Goal: Task Accomplishment & Management: Complete application form

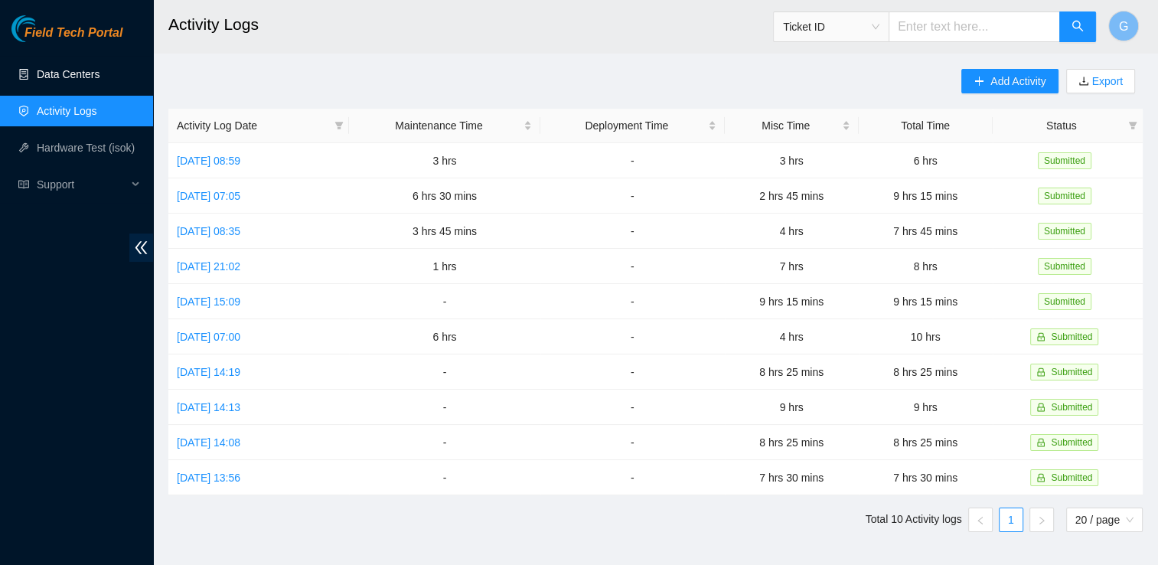
click at [90, 80] on link "Data Centers" at bounding box center [68, 74] width 63 height 12
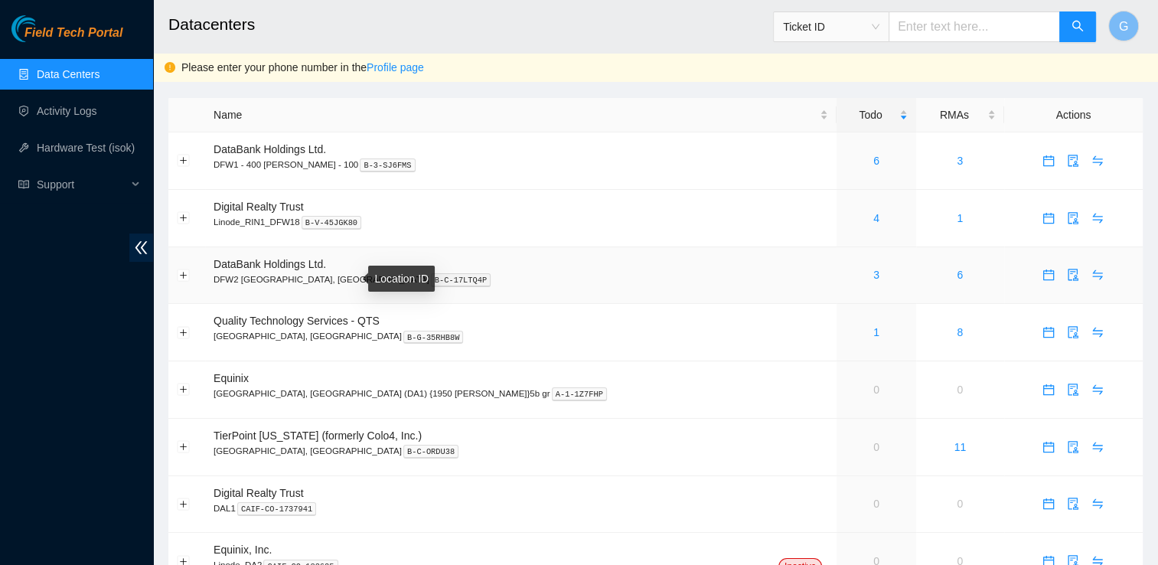
click at [431, 277] on kbd "B-C-17LTQ4P" at bounding box center [461, 280] width 60 height 14
click at [873, 277] on link "3" at bounding box center [876, 275] width 6 height 12
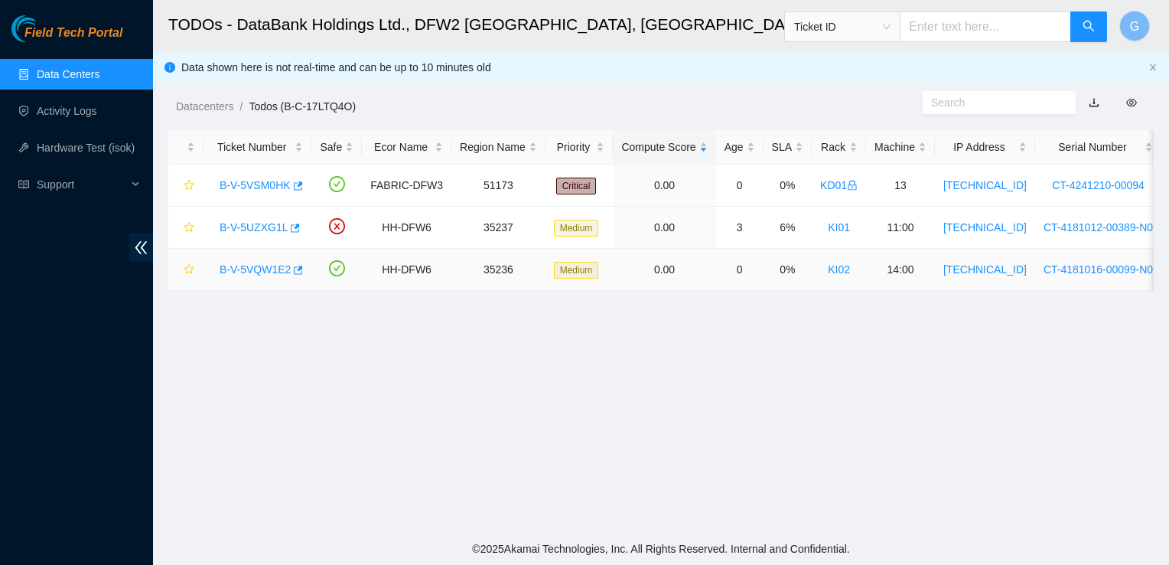
click at [252, 266] on link "B-V-5VQW1E2" at bounding box center [255, 269] width 71 height 12
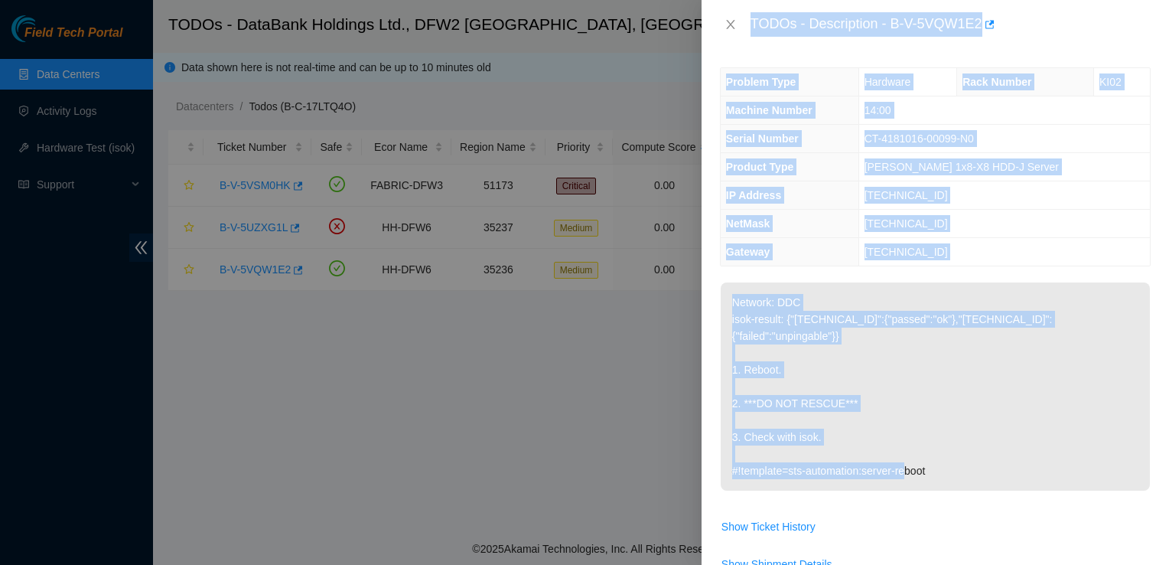
drag, startPoint x: 961, startPoint y: 461, endPoint x: 748, endPoint y: 35, distance: 476.0
click at [748, 35] on div "TODOs - Description - B-V-5VQW1E2 Problem Type Hardware Rack Number KI02 Machin…" at bounding box center [935, 282] width 467 height 565
copy div "TODOs - Description - B-V-5VQW1E2 Problem Type Hardware Rack Number KI02 Machin…"
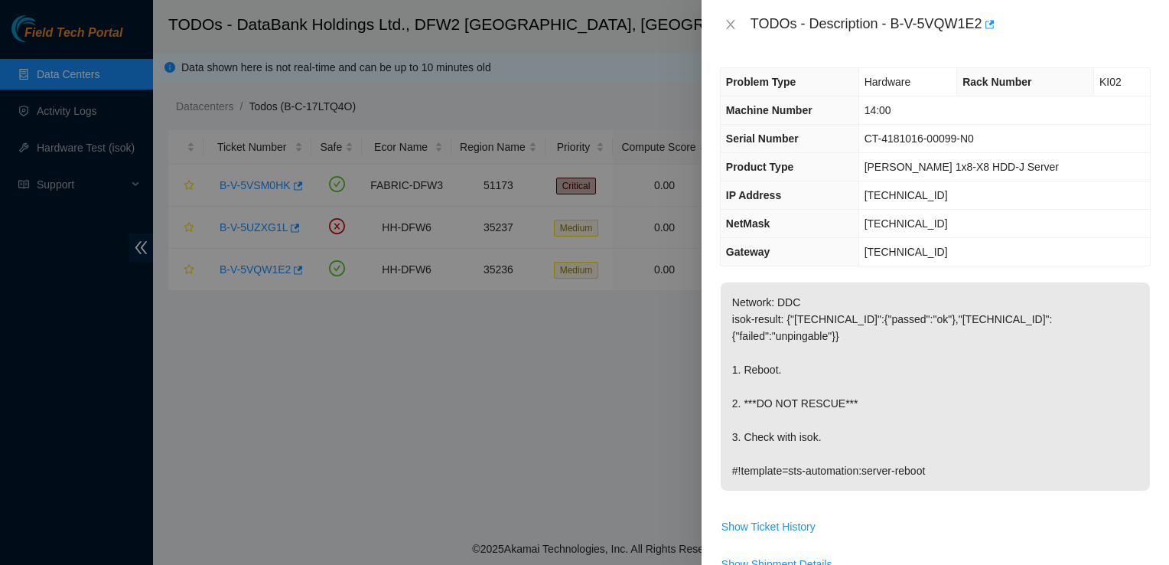
click at [627, 455] on div at bounding box center [584, 282] width 1169 height 565
click at [1008, 464] on p "Network: DDC isok-result: {"[TECHNICAL_ID]":{"passed":"ok"},"[TECHNICAL_ID]":{"…" at bounding box center [935, 386] width 429 height 208
click at [1007, 369] on p "Network: DDC isok-result: {"[TECHNICAL_ID]":{"passed":"ok"},"[TECHNICAL_ID]":{"…" at bounding box center [935, 386] width 429 height 208
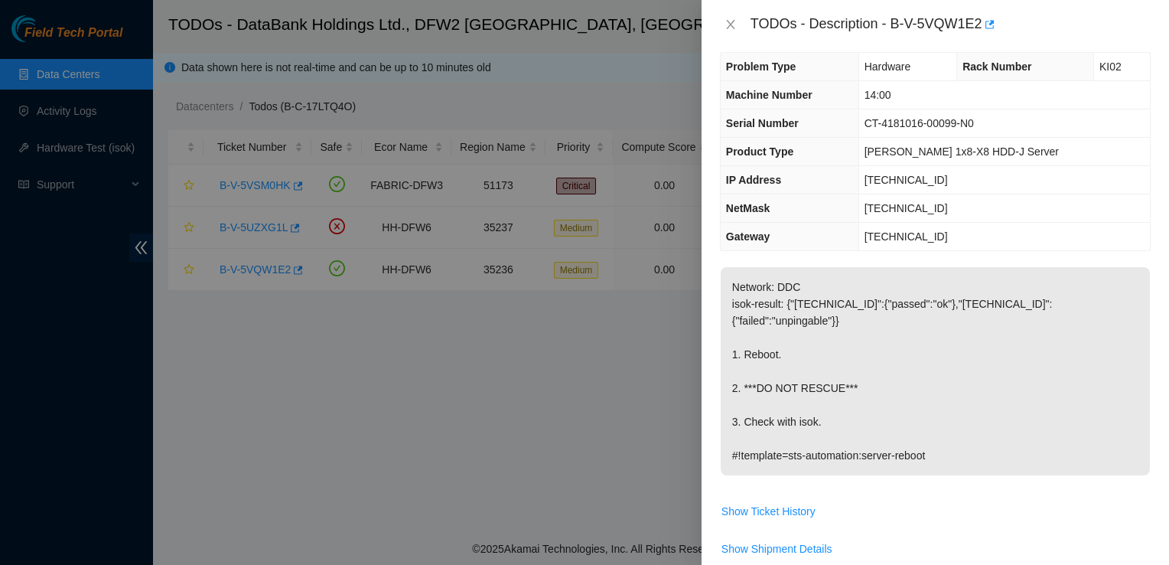
scroll to position [11, 0]
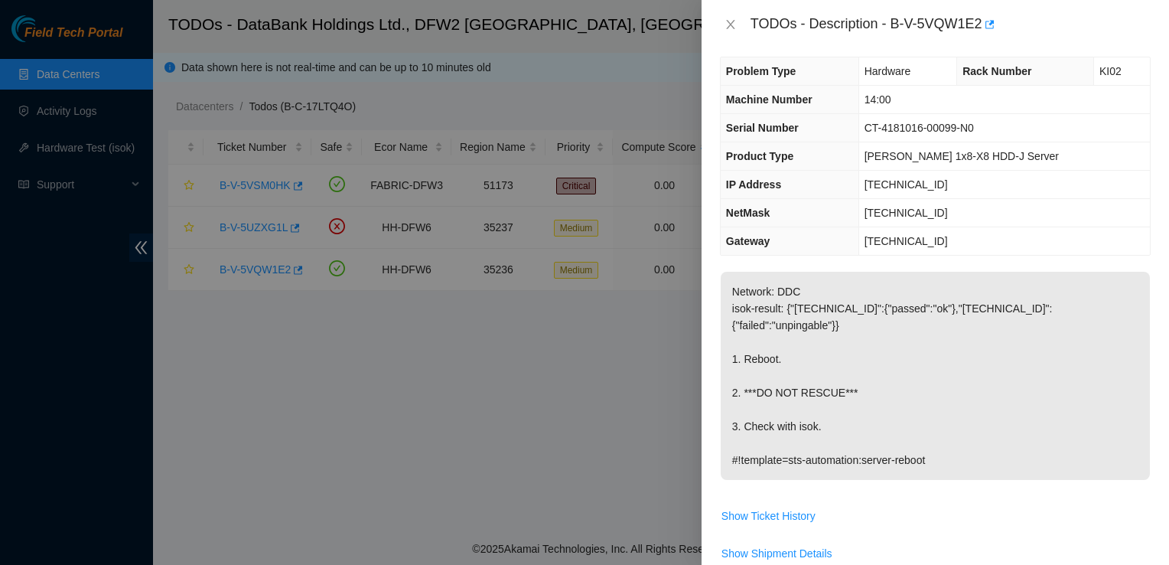
click at [1093, 503] on span "Show Ticket History" at bounding box center [935, 515] width 429 height 24
click at [968, 504] on span "Show Ticket History" at bounding box center [935, 515] width 429 height 24
click at [75, 116] on div at bounding box center [584, 282] width 1169 height 565
click at [731, 18] on icon "close" at bounding box center [731, 24] width 12 height 12
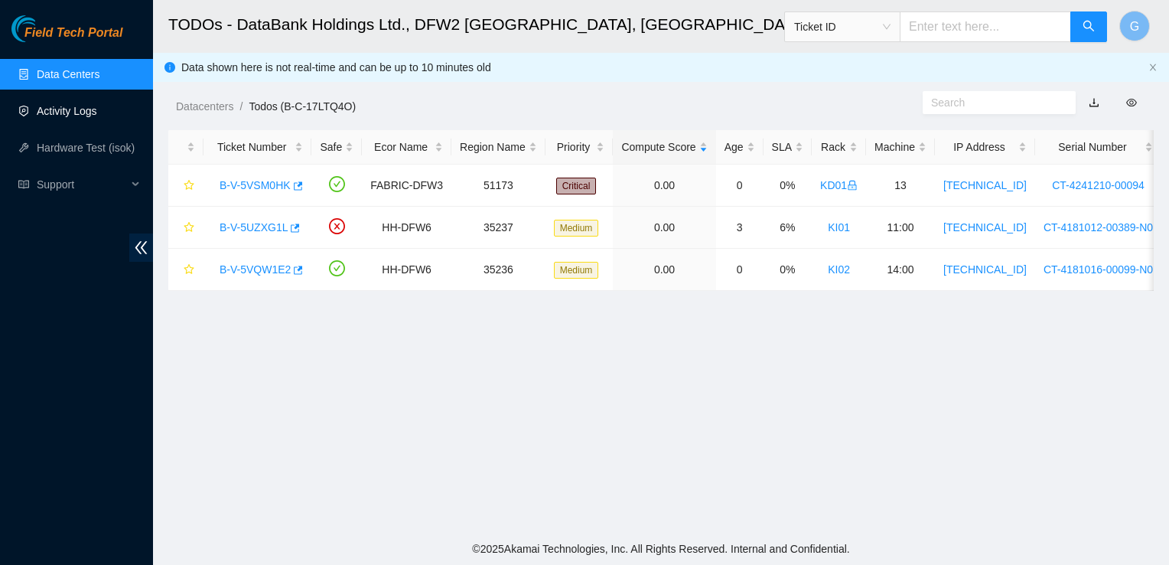
click at [96, 117] on link "Activity Logs" at bounding box center [67, 111] width 60 height 12
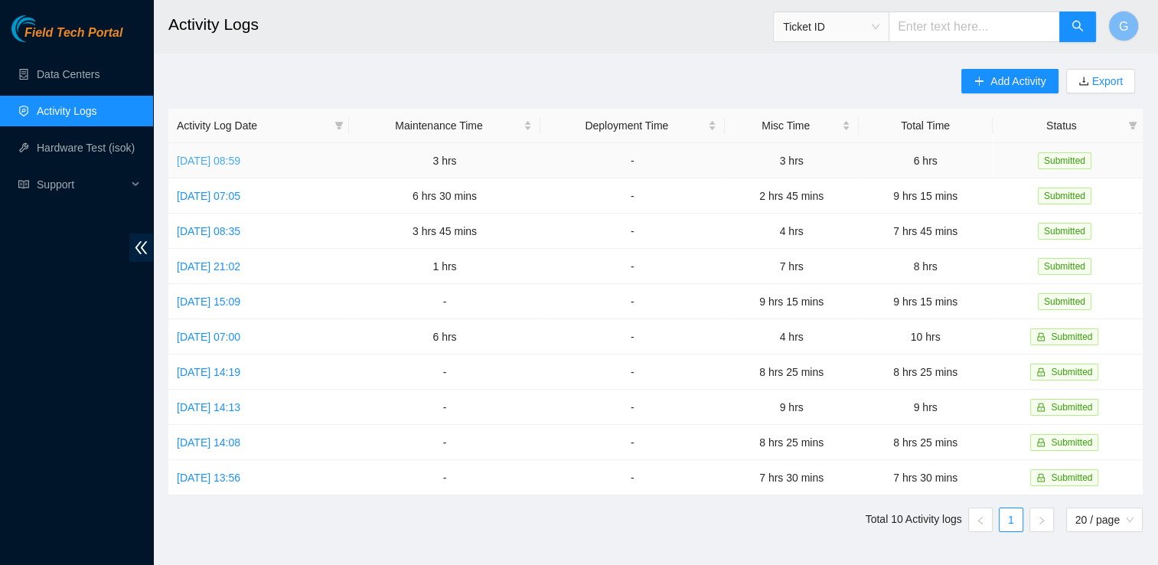
click at [240, 156] on link "[DATE] 08:59" at bounding box center [209, 161] width 64 height 12
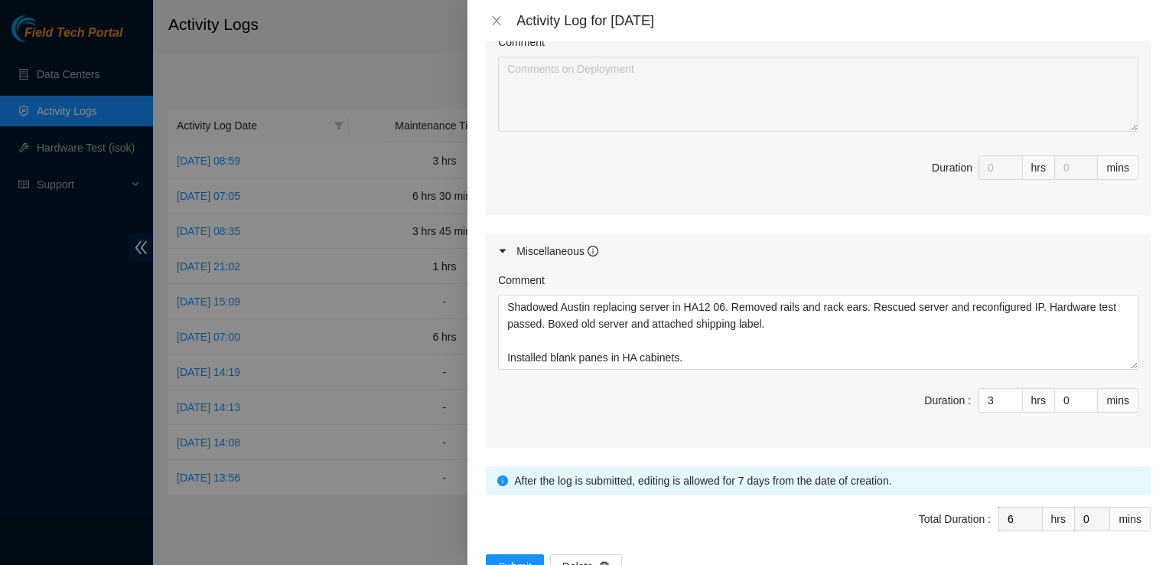
scroll to position [761, 0]
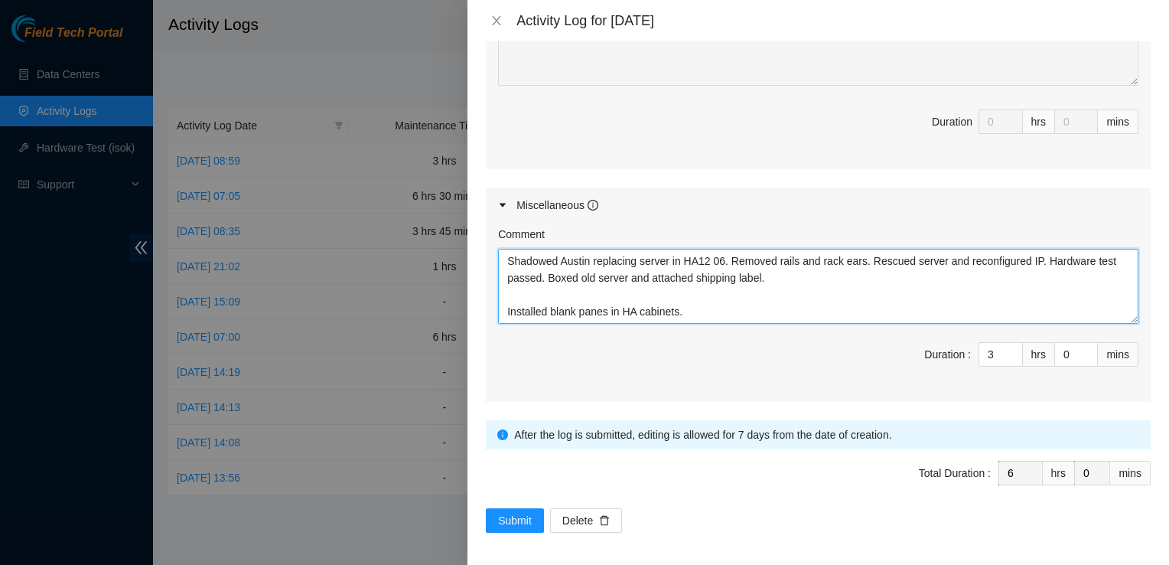
click at [508, 311] on textarea "Shadowed Austin replacing server in HA12 06. Removed rails and rack ears. Rescu…" at bounding box center [818, 286] width 640 height 75
click at [658, 311] on textarea "Shadowed Austin replacing server in HA12 06. Removed rails and rack ears. Rescu…" at bounding box center [818, 286] width 640 height 75
paste textarea "B-V-5VQW1E2"
click at [689, 313] on textarea "Shadowed Austin replacing server in HA12 06. Removed rails and rack ears. Rescu…" at bounding box center [818, 286] width 640 height 75
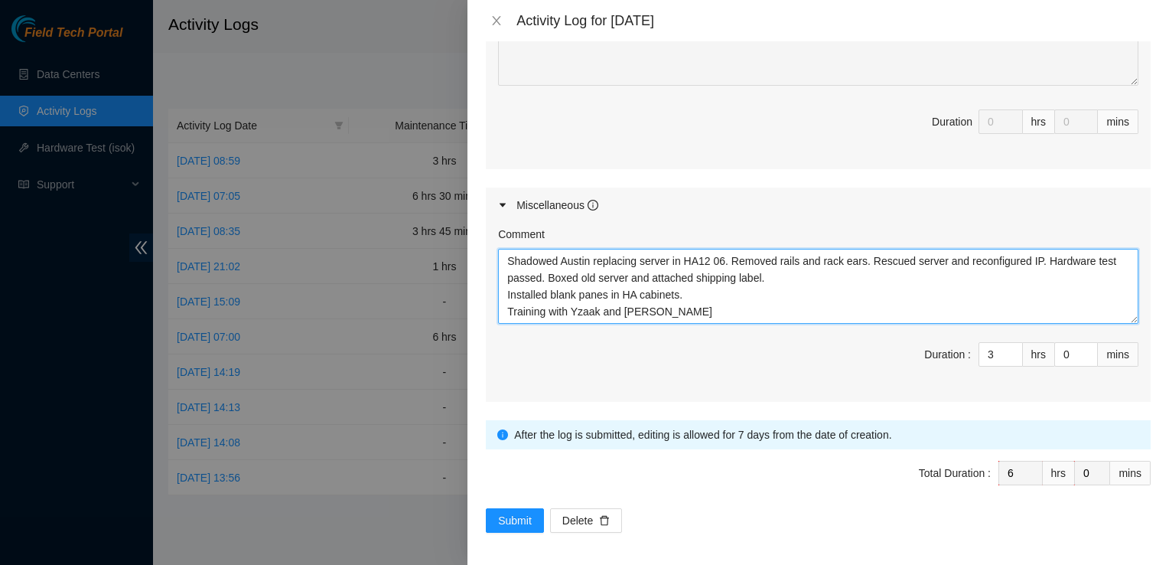
scroll to position [29, 0]
paste textarea "Shadowed [PERSON_NAME] working on ticket B-V-5VQWIE2 rack KI02 rebooting machin…"
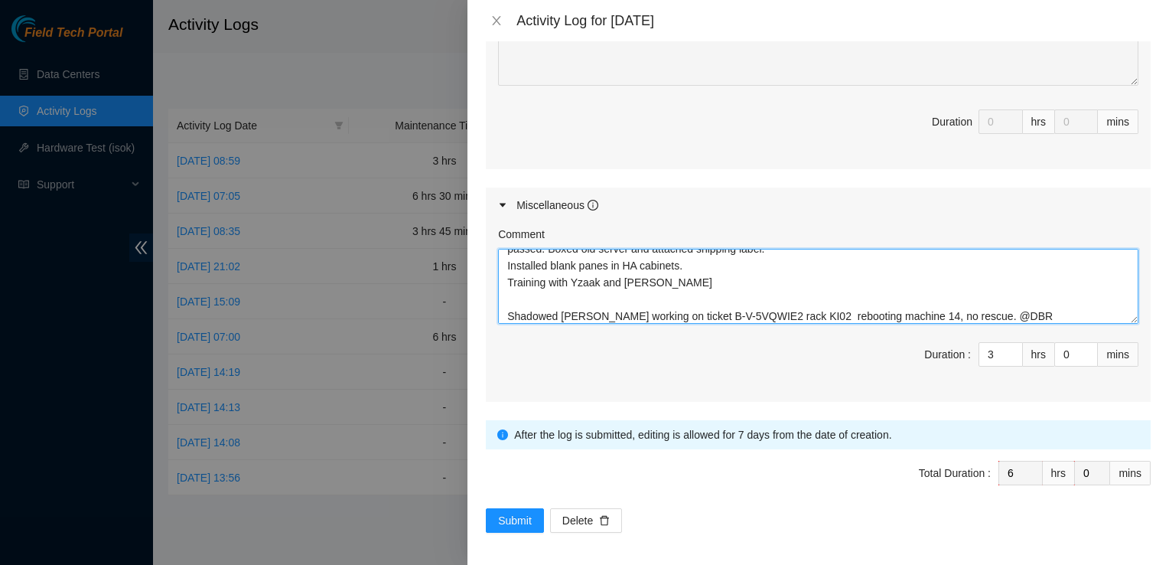
click at [953, 307] on textarea "Shadowed Austin replacing server in HA12 06. Removed rails and rack ears. Rescu…" at bounding box center [818, 286] width 640 height 75
click at [998, 318] on textarea "Shadowed Austin replacing server in HA12 06. Removed rails and rack ears. Rescu…" at bounding box center [818, 286] width 640 height 75
drag, startPoint x: 856, startPoint y: 285, endPoint x: 919, endPoint y: 353, distance: 92.6
click at [919, 353] on div "Comment Shadowed Austin replacing server in HA12 06. Removed rails and rack ear…" at bounding box center [818, 312] width 665 height 179
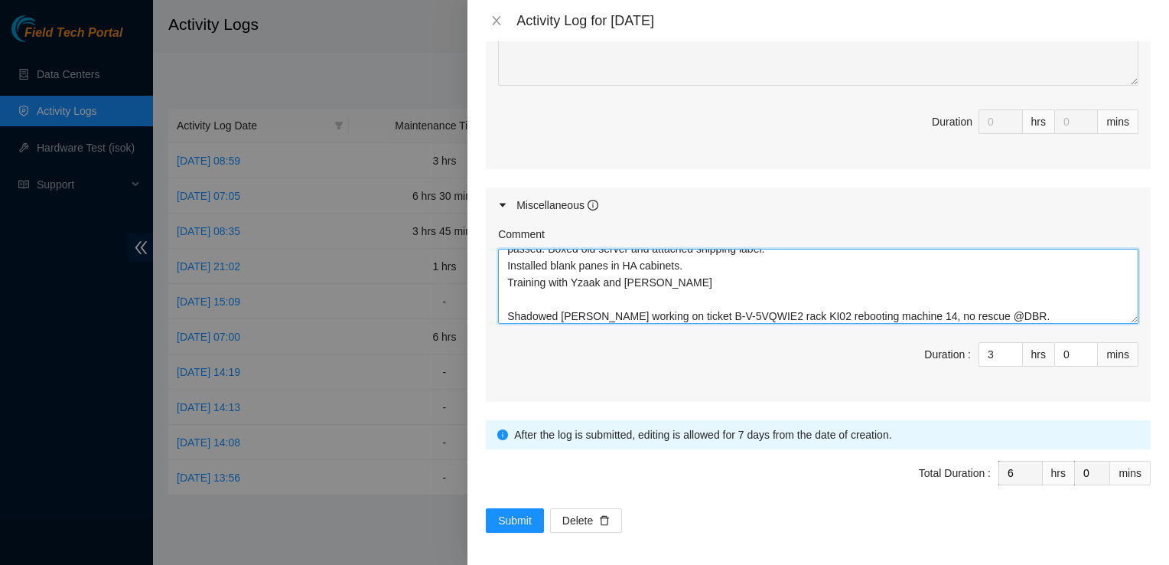
scroll to position [34, 0]
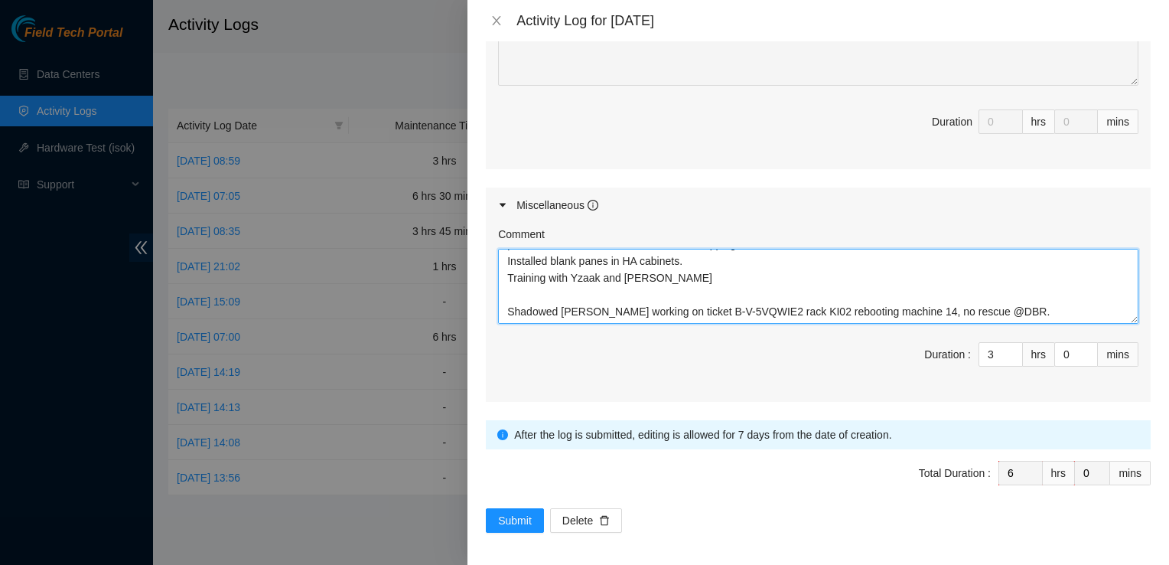
click at [1014, 311] on textarea "Shadowed Austin replacing server in HA12 06. Removed rails and rack ears. Rescu…" at bounding box center [818, 286] width 640 height 75
click at [502, 308] on textarea "Shadowed Austin replacing server in HA12 06. Removed rails and rack ears. Rescu…" at bounding box center [818, 286] width 640 height 75
click at [1019, 307] on textarea "Shadowed Austin replacing server in HA12 06. Removed rails and rack ears. Rescu…" at bounding box center [818, 286] width 640 height 75
drag, startPoint x: 771, startPoint y: 309, endPoint x: 771, endPoint y: 326, distance: 16.8
click at [771, 326] on div "Comment Shadowed Austin replacing server in HA12 06. Removed rails and rack ear…" at bounding box center [818, 312] width 665 height 179
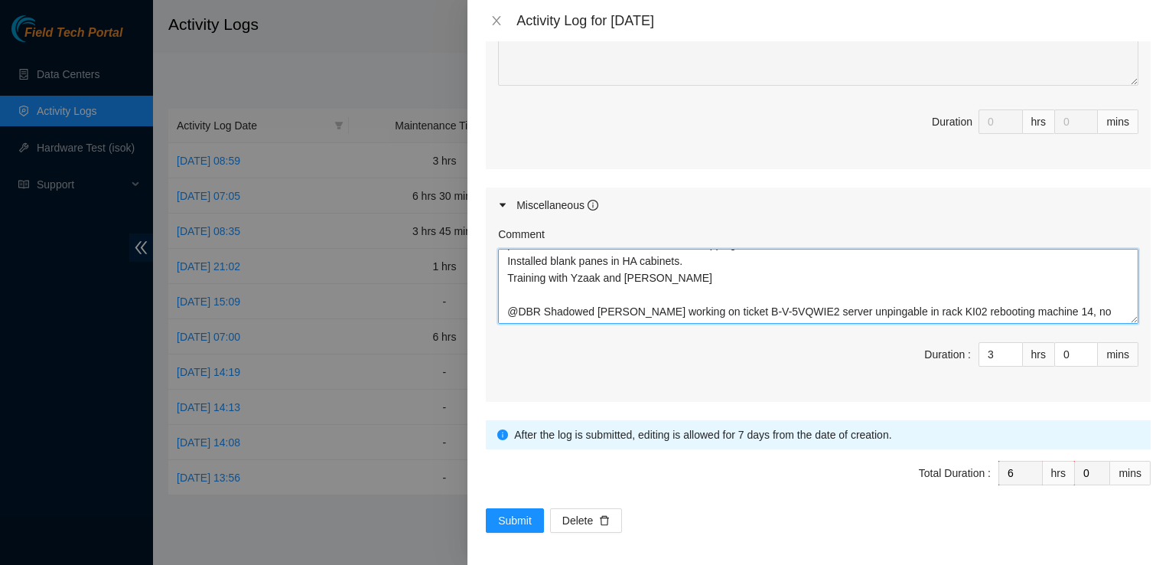
click at [964, 305] on textarea "Shadowed Austin replacing server in HA12 06. Removed rails and rack ears. Rescu…" at bounding box center [818, 286] width 640 height 75
click at [994, 314] on textarea "Shadowed Austin replacing server in HA12 06. Removed rails and rack ears. Rescu…" at bounding box center [818, 286] width 640 height 75
click at [980, 305] on textarea "Shadowed Austin replacing server in HA12 06. Removed rails and rack ears. Rescu…" at bounding box center [818, 286] width 640 height 75
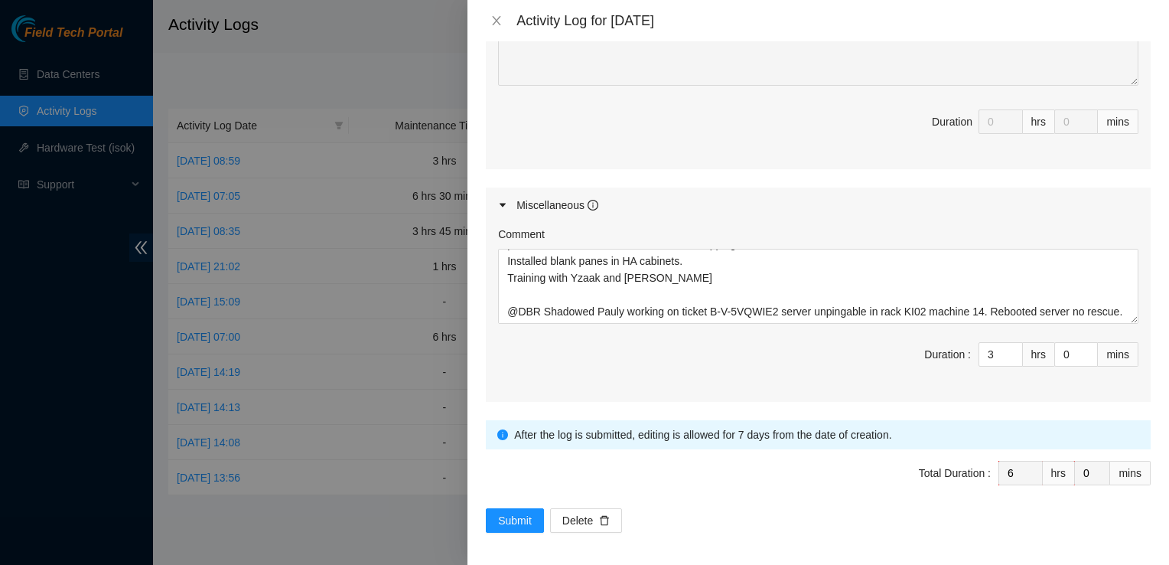
click at [165, 81] on div at bounding box center [584, 282] width 1169 height 565
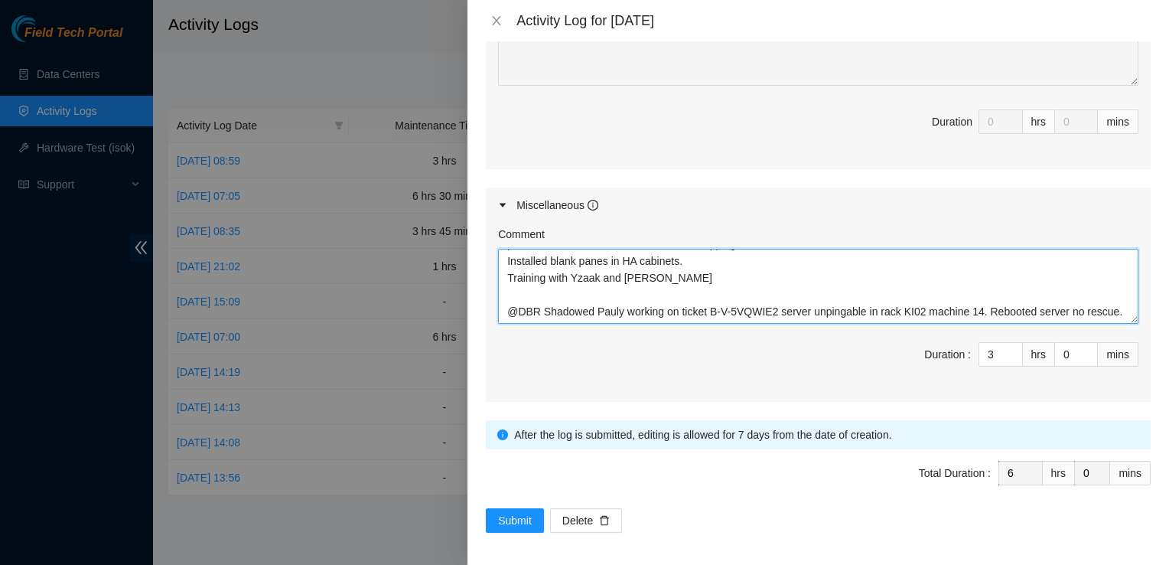
click at [683, 314] on textarea "Shadowed Austin replacing server in HA12 06. Removed rails and rack ears. Rescu…" at bounding box center [818, 286] width 640 height 75
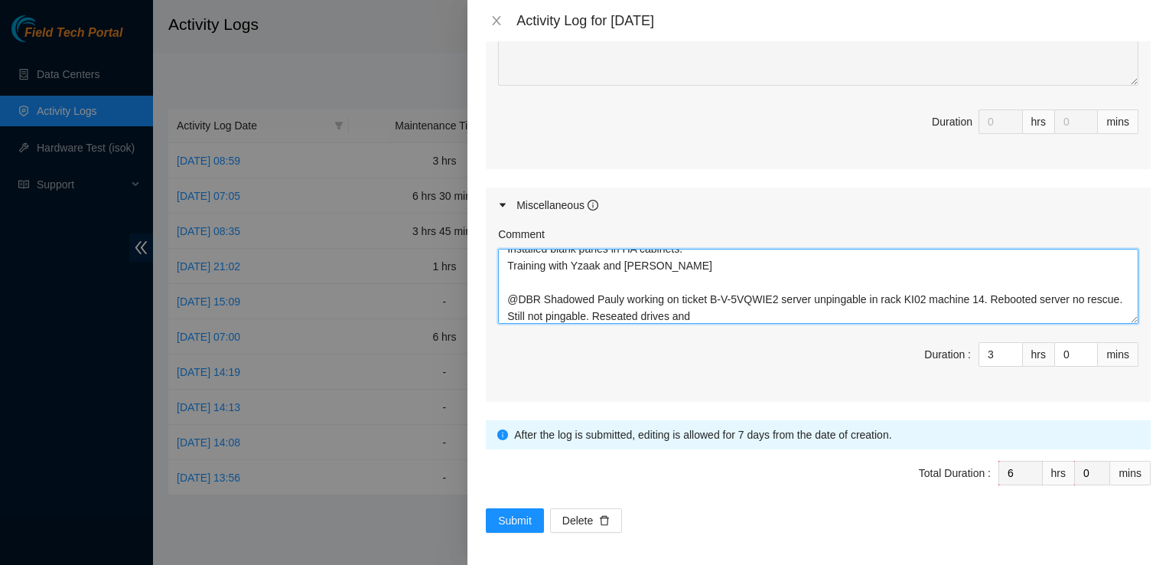
click at [1060, 295] on textarea "Shadowed Austin replacing server in HA12 06. Removed rails and rack ears. Rescu…" at bounding box center [818, 286] width 640 height 75
click at [791, 310] on textarea "Shadowed Austin replacing server in HA12 06. Removed rails and rack ears. Rescu…" at bounding box center [818, 286] width 640 height 75
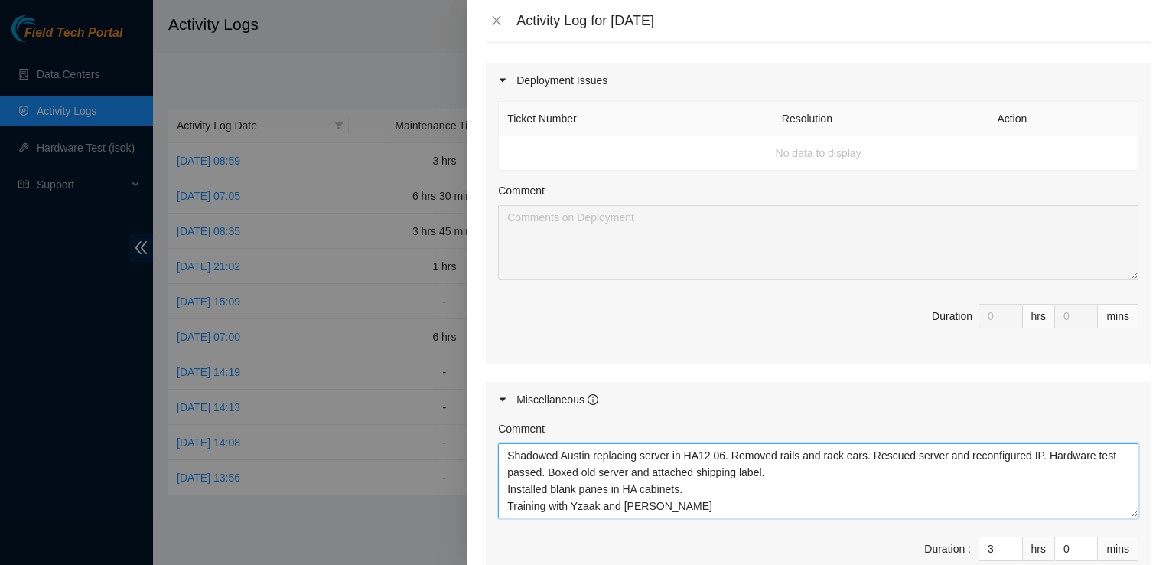
scroll to position [761, 0]
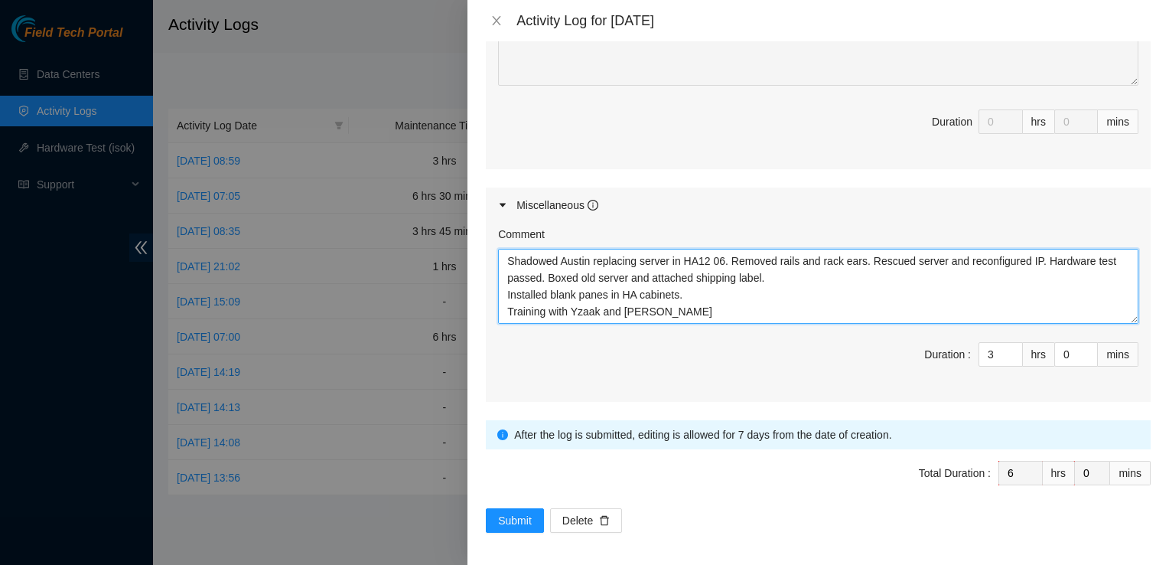
click at [710, 317] on textarea "Shadowed Austin replacing server in HA12 06. Removed rails and rack ears. Rescu…" at bounding box center [818, 286] width 640 height 75
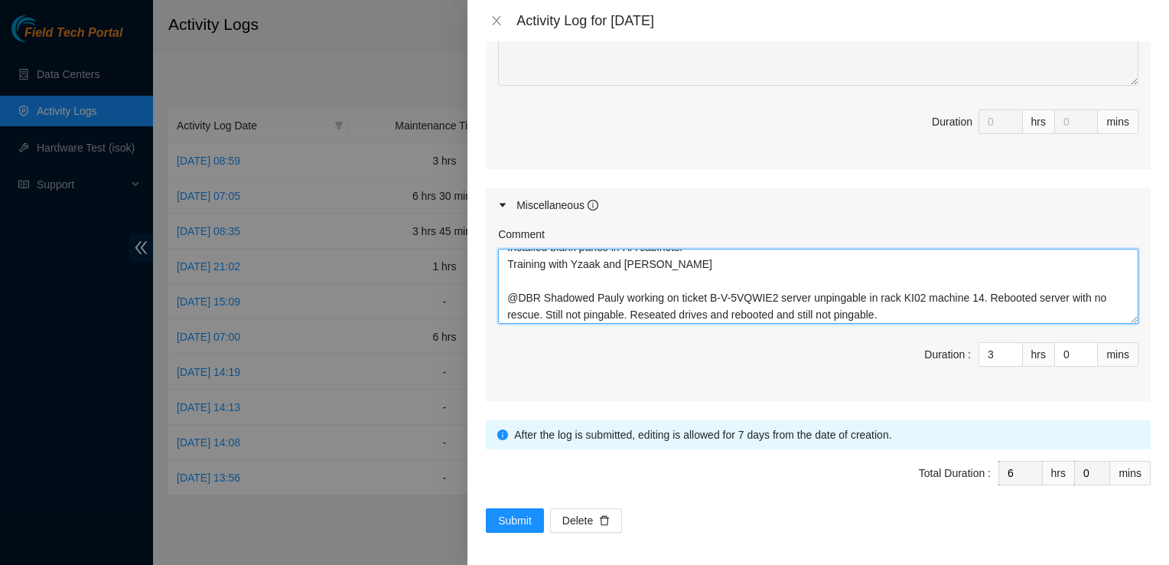
scroll to position [50, 0]
click at [881, 314] on textarea "Shadowed Austin replacing server in HA12 06. Removed rails and rack ears. Rescu…" at bounding box center [818, 286] width 640 height 75
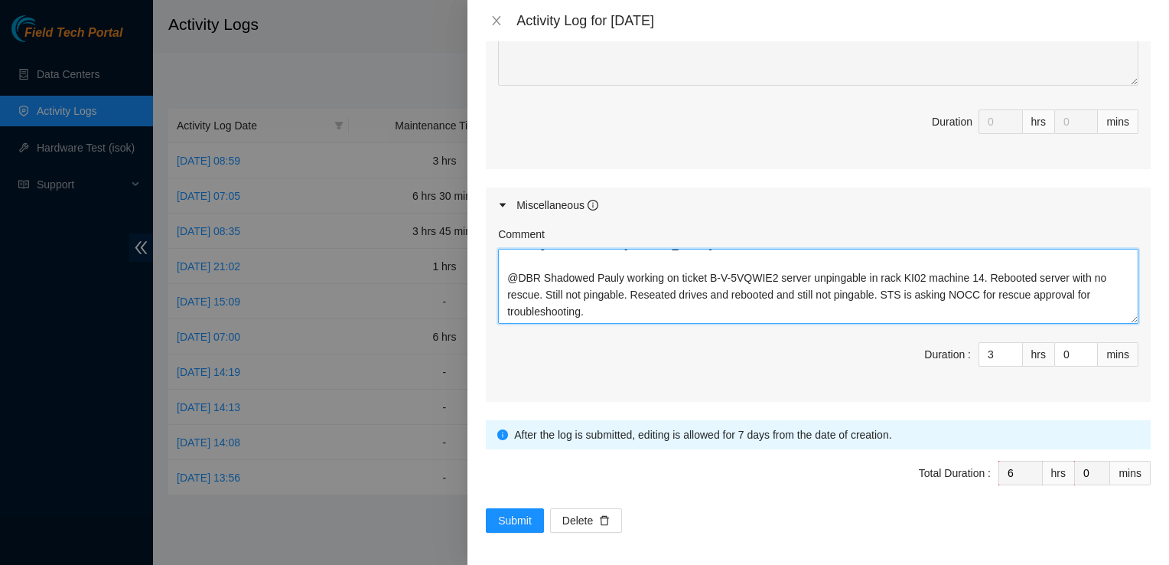
scroll to position [84, 0]
type textarea "Shadowed Austin replacing server in HA12 06. Removed rails and rack ears. Rescu…"
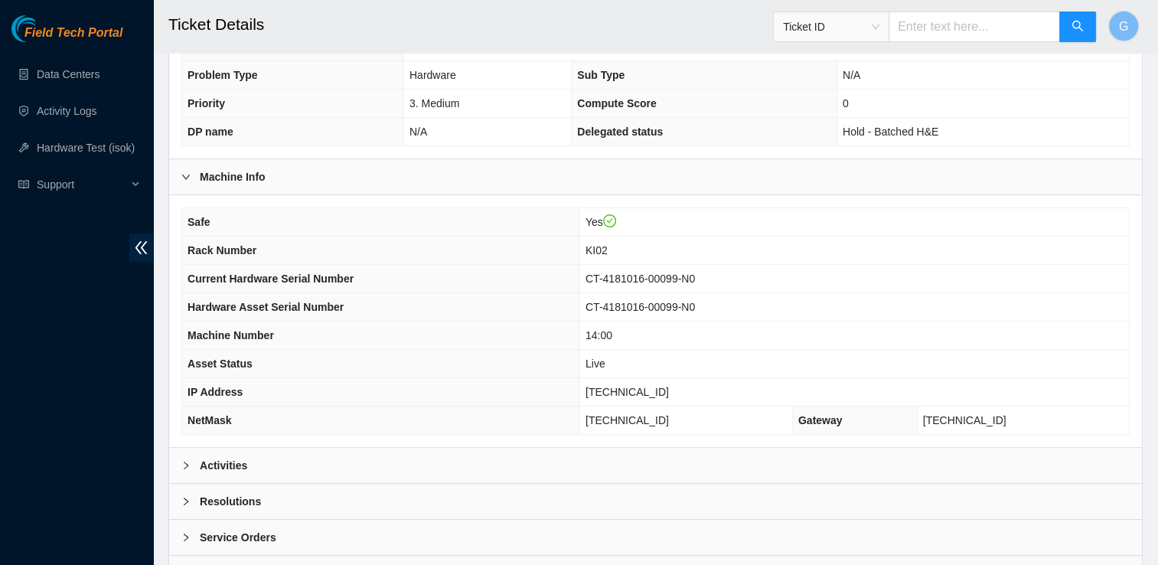
scroll to position [312, 0]
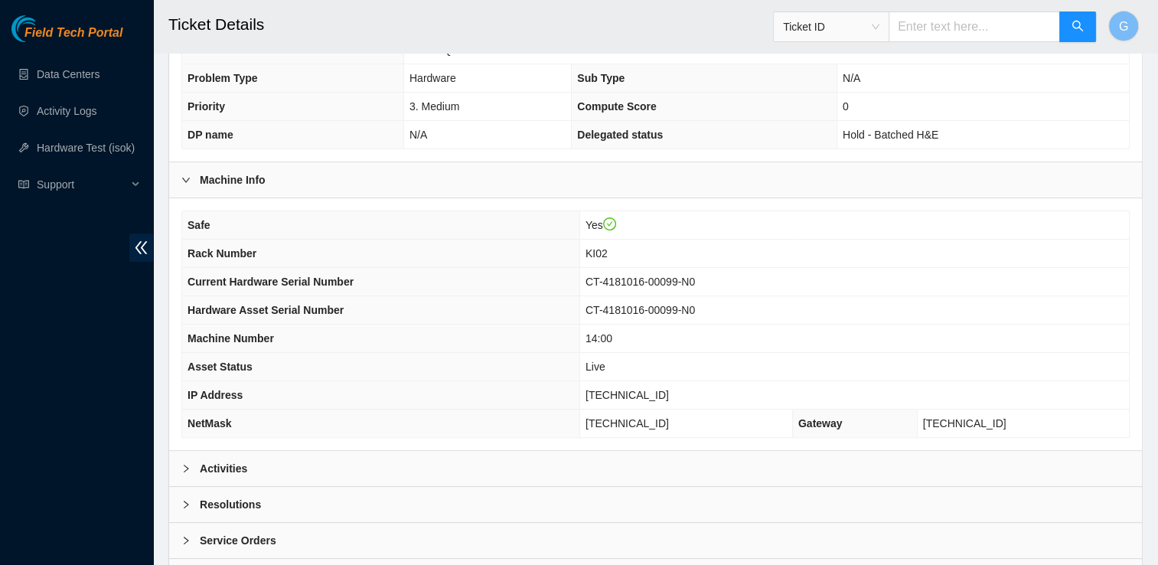
click at [183, 464] on icon "right" at bounding box center [185, 468] width 9 height 9
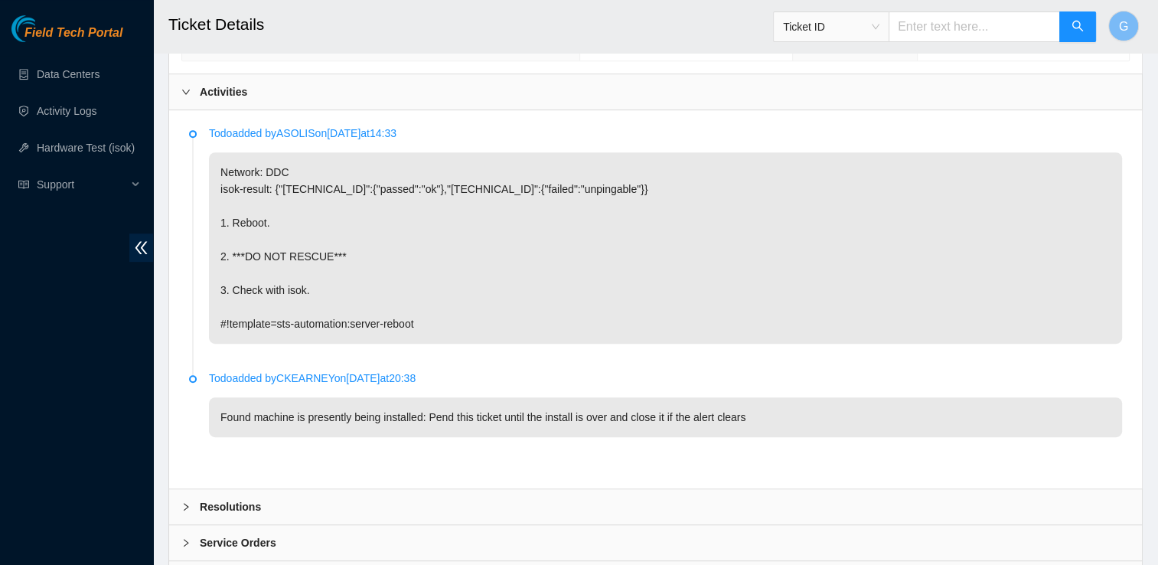
scroll to position [687, 0]
click at [191, 516] on div "Resolutions" at bounding box center [655, 507] width 972 height 35
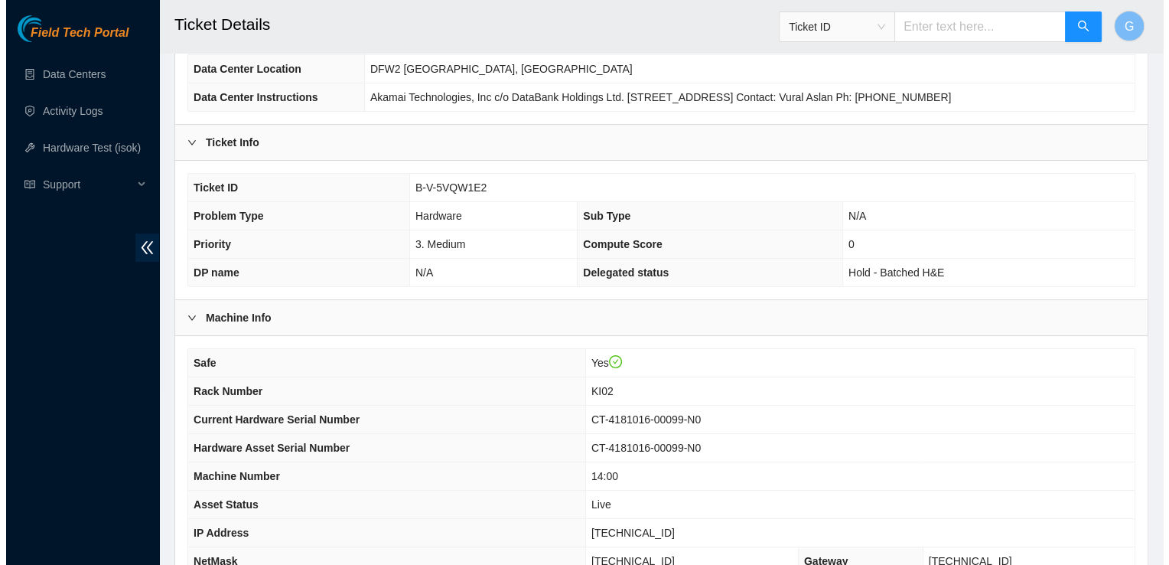
scroll to position [0, 0]
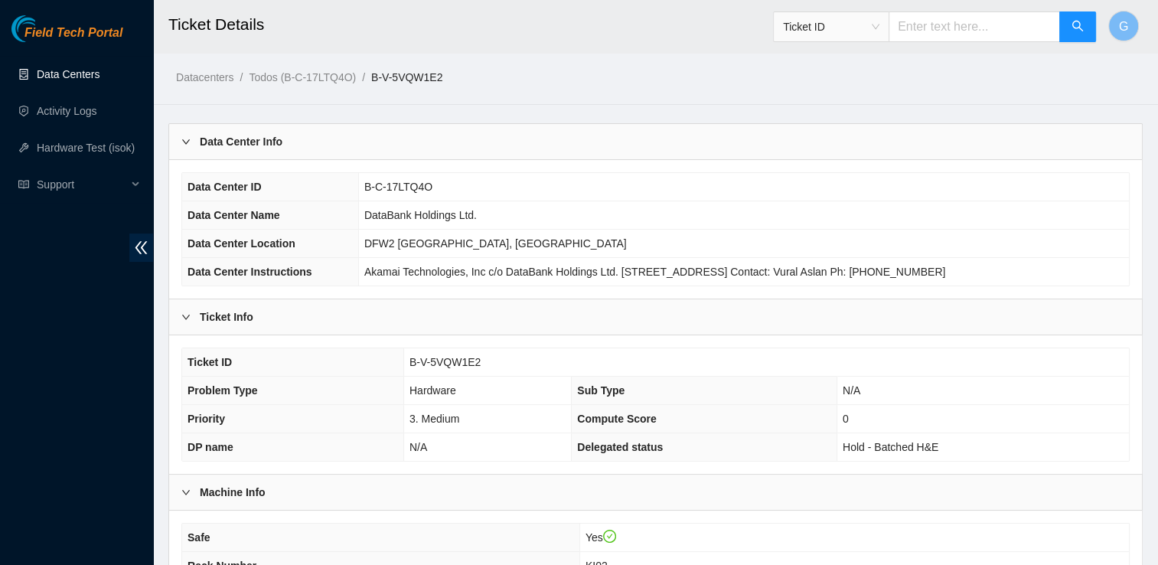
click at [50, 77] on link "Data Centers" at bounding box center [68, 74] width 63 height 12
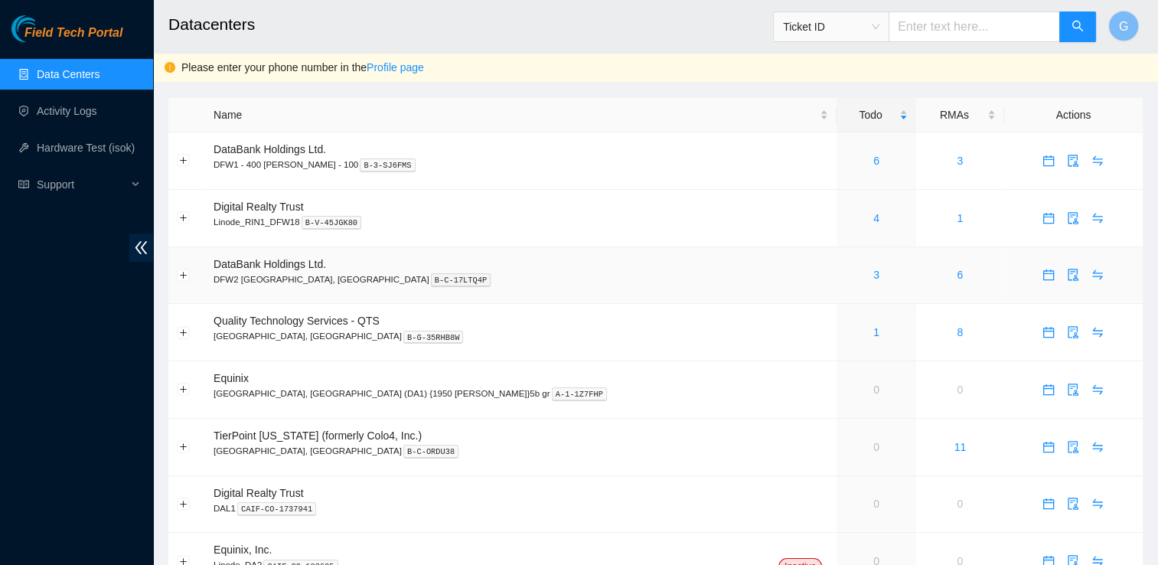
click at [277, 271] on td "DataBank Holdings Ltd. DFW2 Richardson, TX B-C-17LTQ4P" at bounding box center [520, 275] width 631 height 57
click at [845, 275] on div "3" at bounding box center [876, 274] width 62 height 17
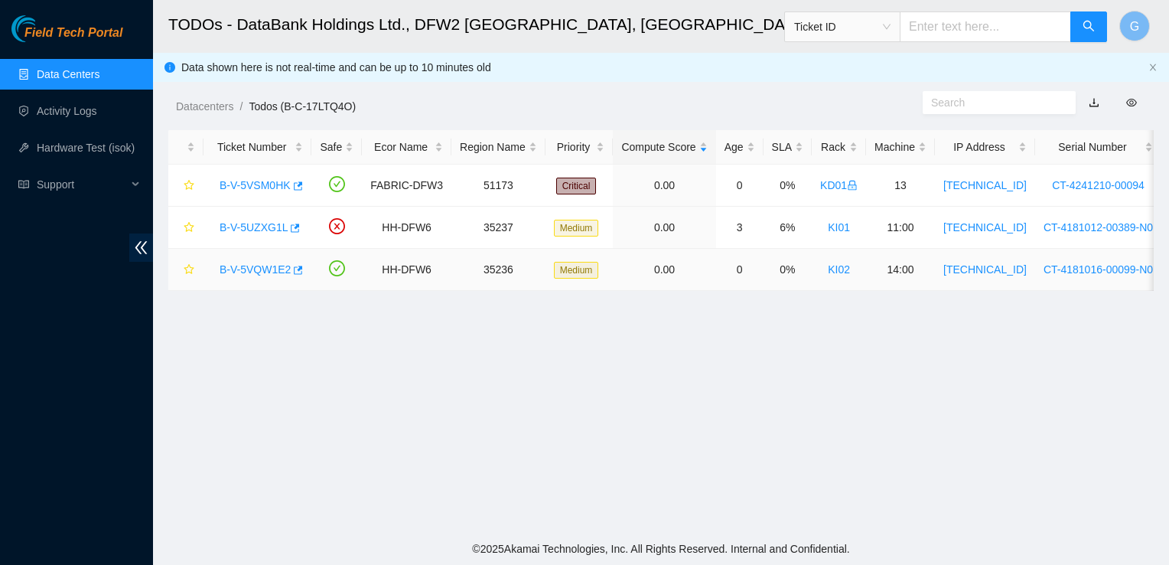
click at [246, 267] on link "B-V-5VQW1E2" at bounding box center [255, 269] width 71 height 12
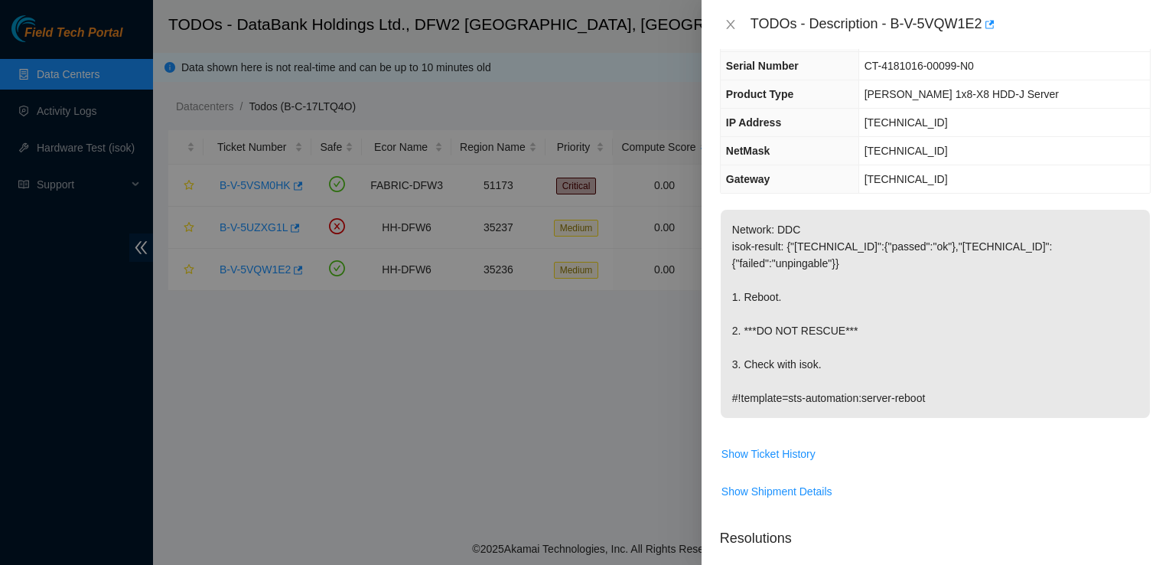
scroll to position [73, 0]
click at [731, 18] on button "Close" at bounding box center [730, 25] width 21 height 15
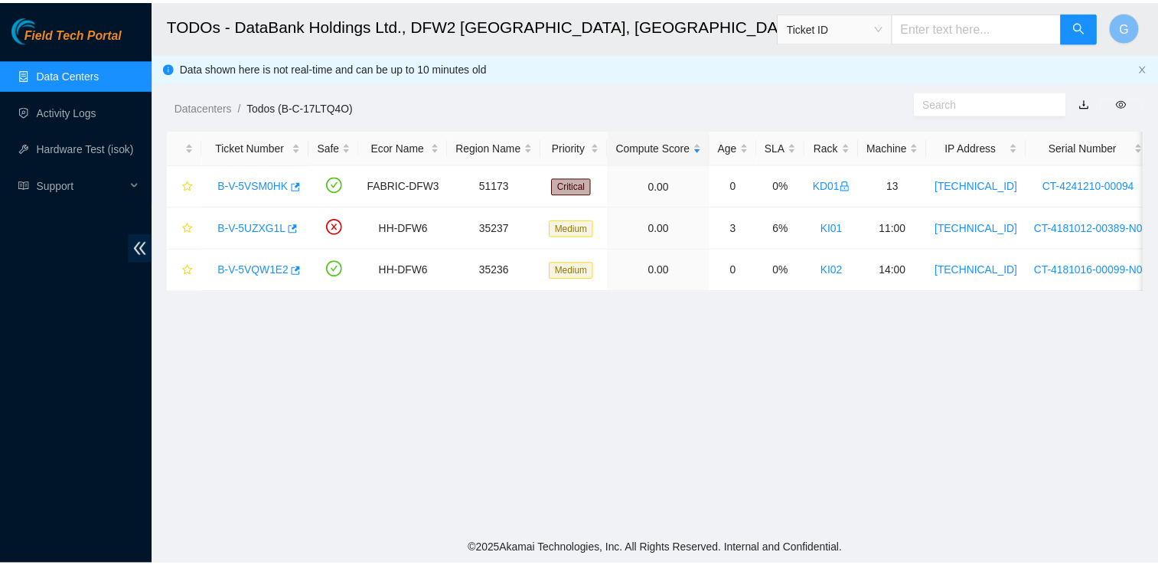
scroll to position [90, 0]
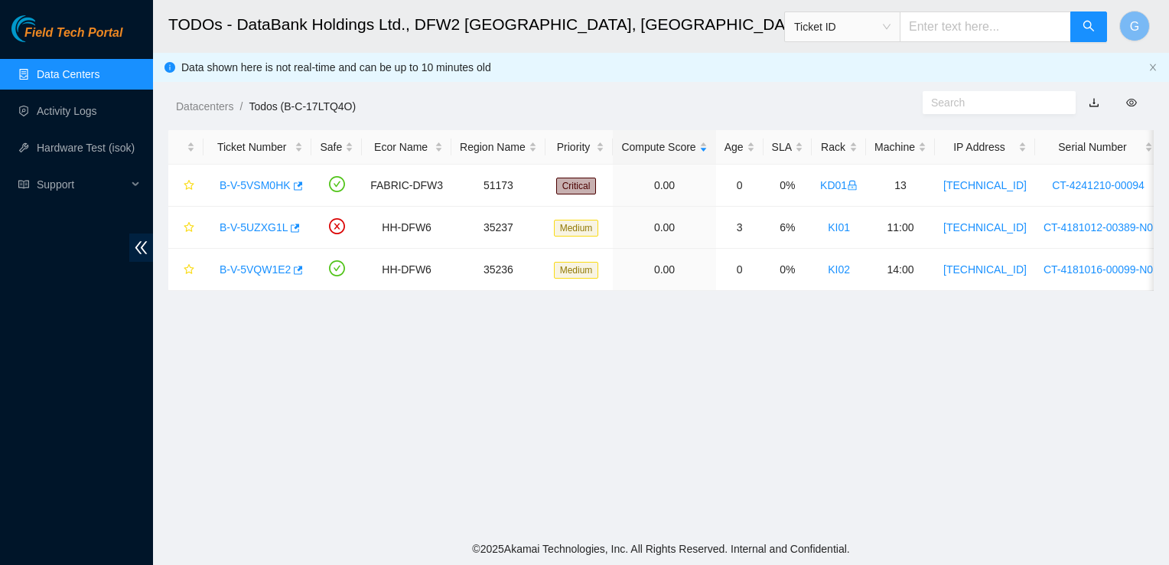
click at [49, 80] on link "Data Centers" at bounding box center [68, 74] width 63 height 12
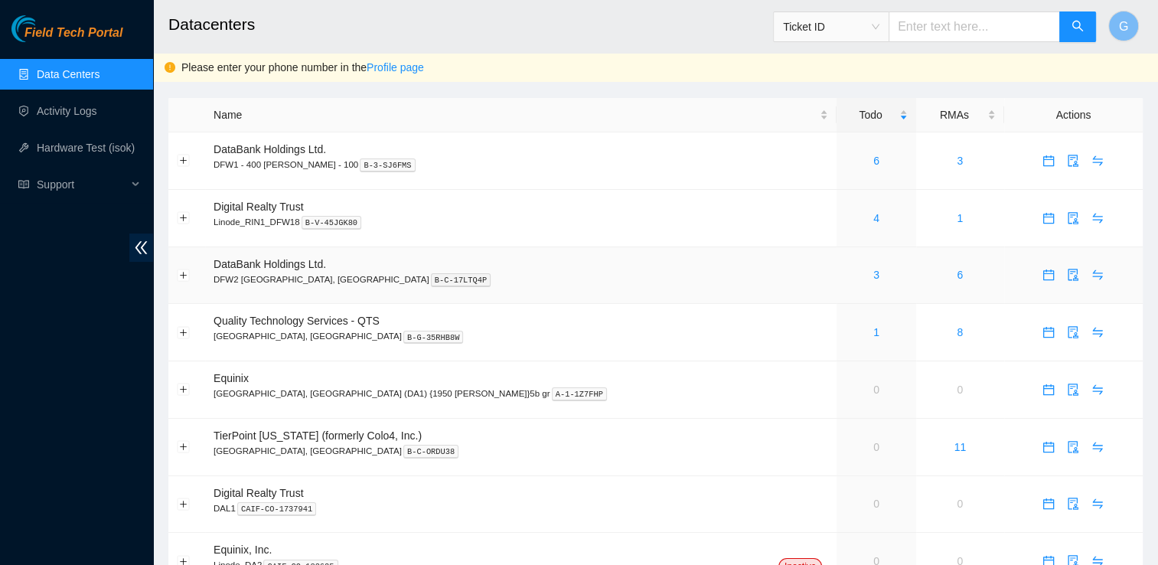
click at [341, 262] on td "DataBank Holdings Ltd. DFW2 Richardson, TX B-C-17LTQ4P" at bounding box center [520, 275] width 631 height 57
drag, startPoint x: 341, startPoint y: 262, endPoint x: 817, endPoint y: 253, distance: 476.0
click at [817, 253] on tr "DataBank Holdings Ltd. DFW2 Richardson, TX B-C-17LTQ4P 3 6" at bounding box center [655, 275] width 974 height 57
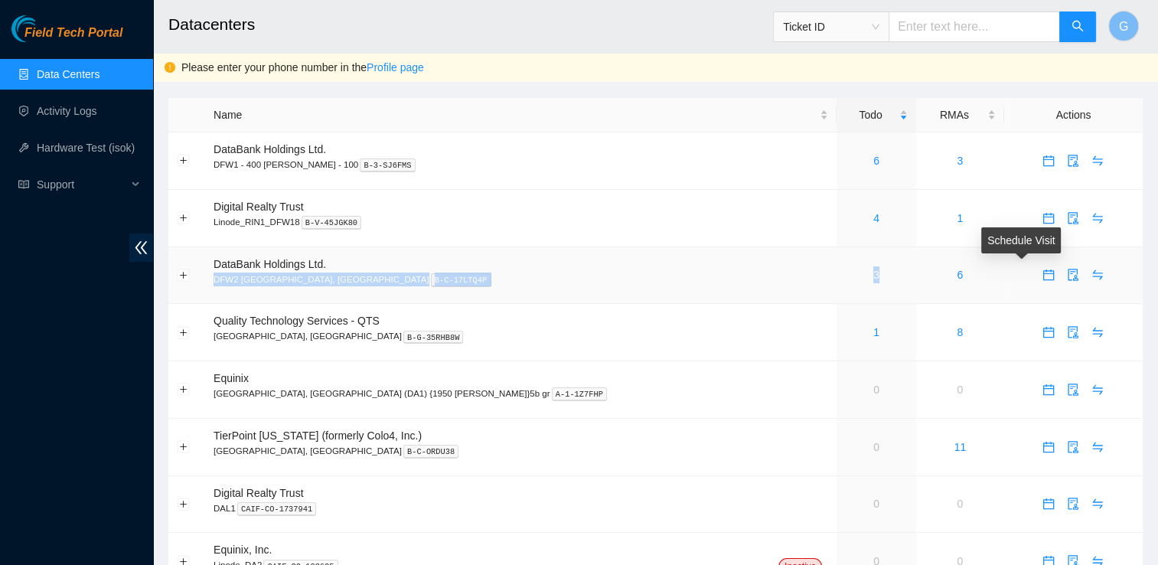
click at [1042, 279] on icon "calendar" at bounding box center [1048, 275] width 12 height 12
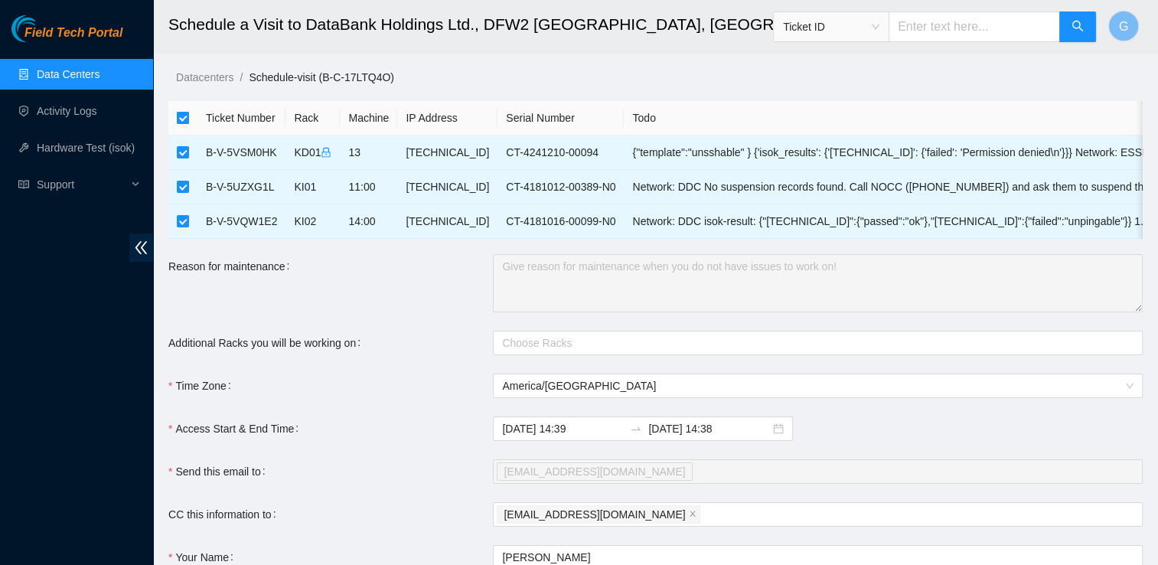
click at [178, 113] on input "checkbox" at bounding box center [183, 118] width 12 height 12
checkbox input "false"
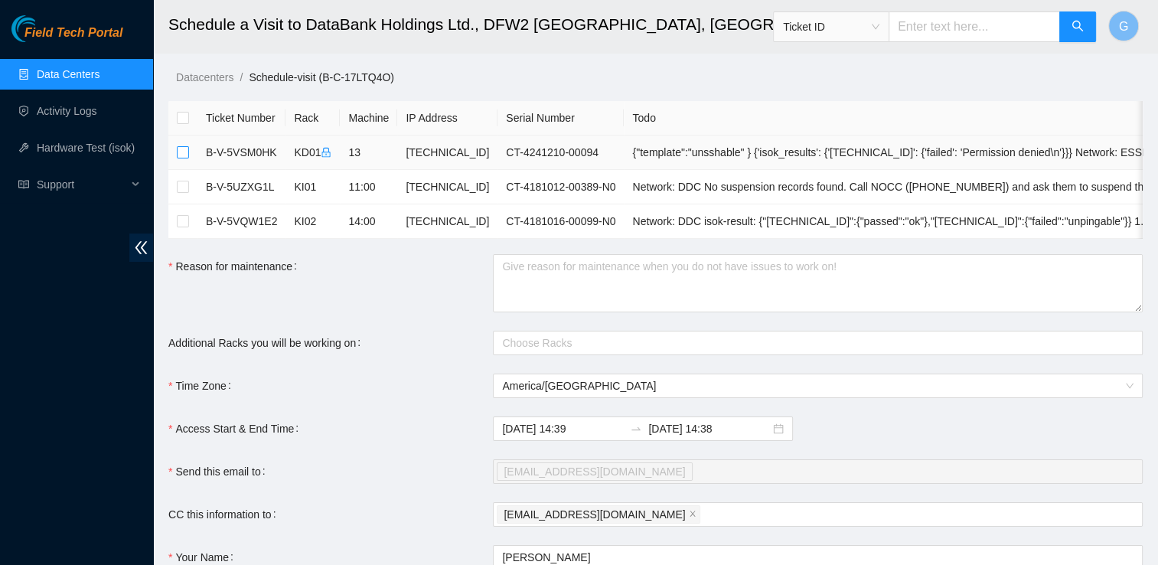
click at [181, 150] on input "checkbox" at bounding box center [183, 152] width 12 height 12
checkbox input "true"
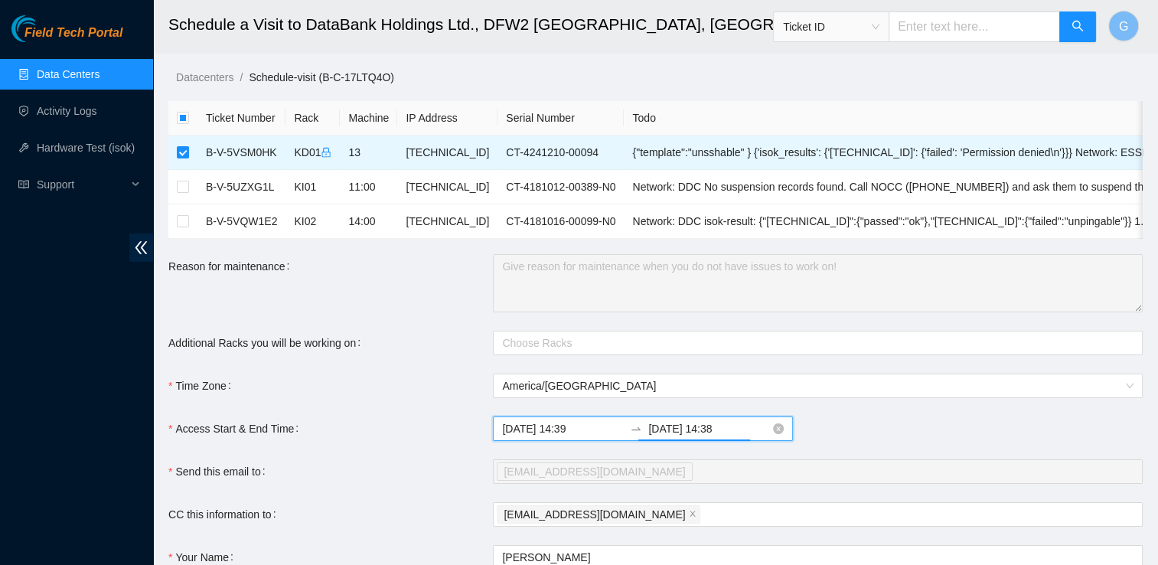
click at [692, 437] on input "2025-09-20 14:38" at bounding box center [709, 428] width 122 height 17
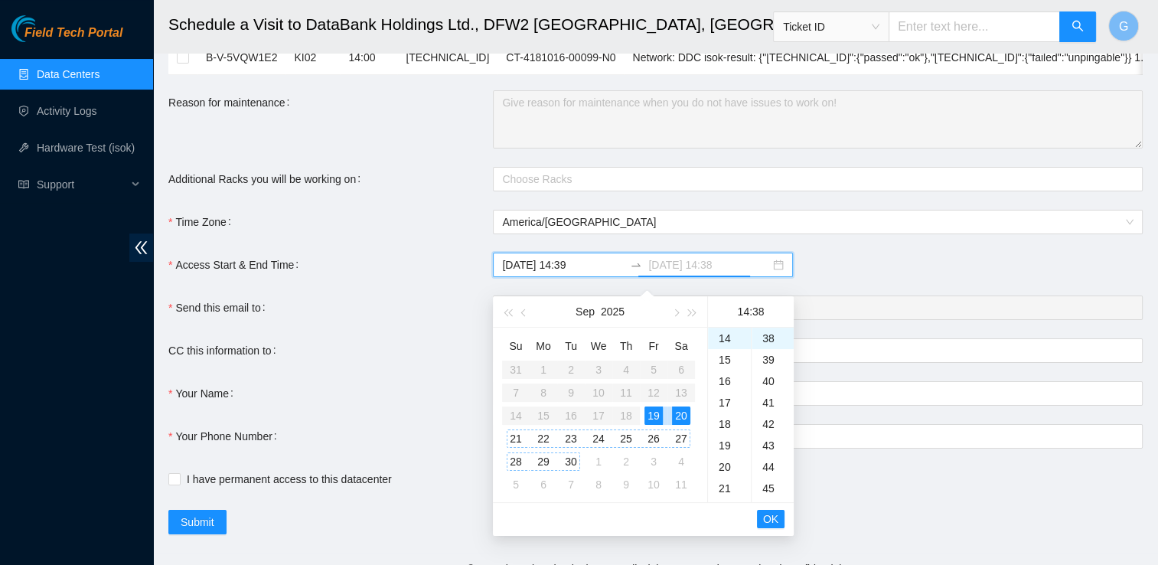
scroll to position [162, 0]
click at [655, 408] on div "19" at bounding box center [653, 417] width 18 height 18
click at [728, 341] on div "23" at bounding box center [729, 341] width 43 height 21
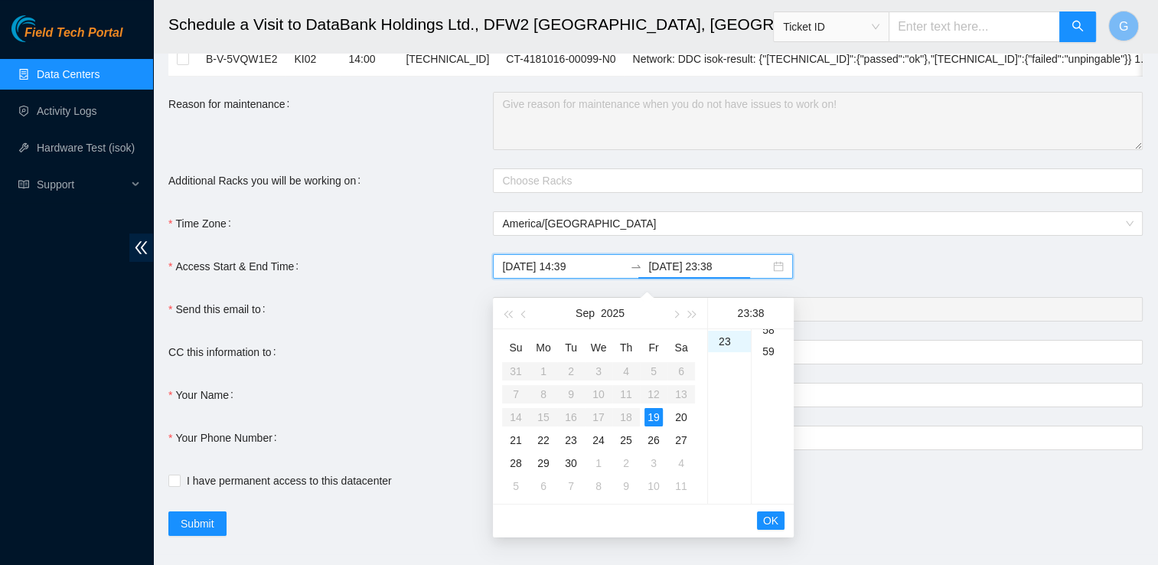
scroll to position [1262, 0]
click at [769, 338] on div "59" at bounding box center [772, 341] width 42 height 21
type input "2025-09-19 23:59"
click at [770, 520] on span "OK" at bounding box center [770, 520] width 15 height 17
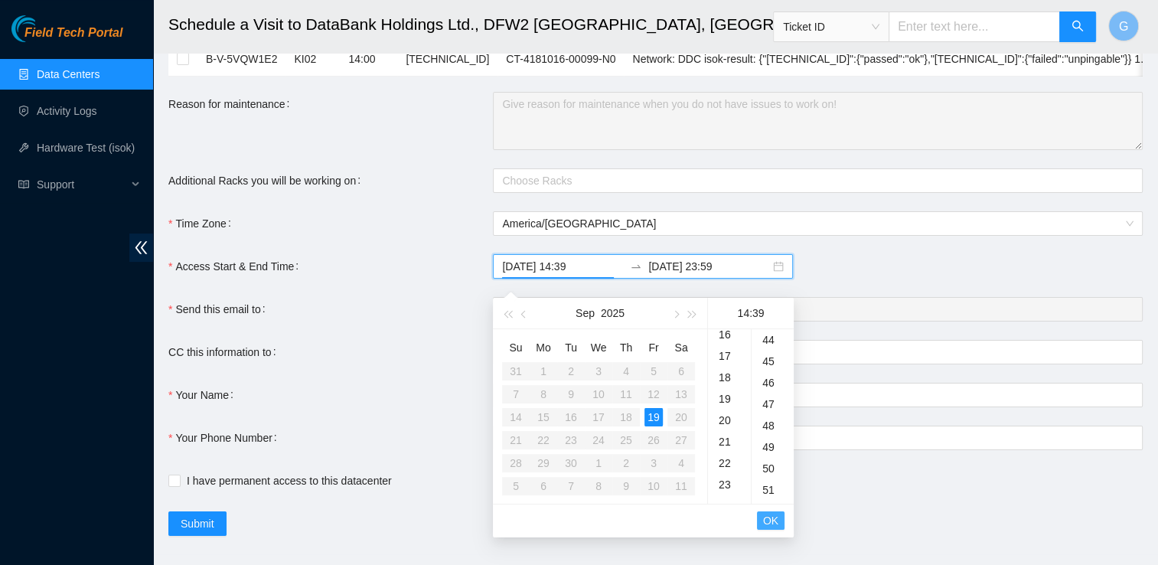
scroll to position [836, 0]
click at [770, 520] on span "OK" at bounding box center [770, 520] width 15 height 17
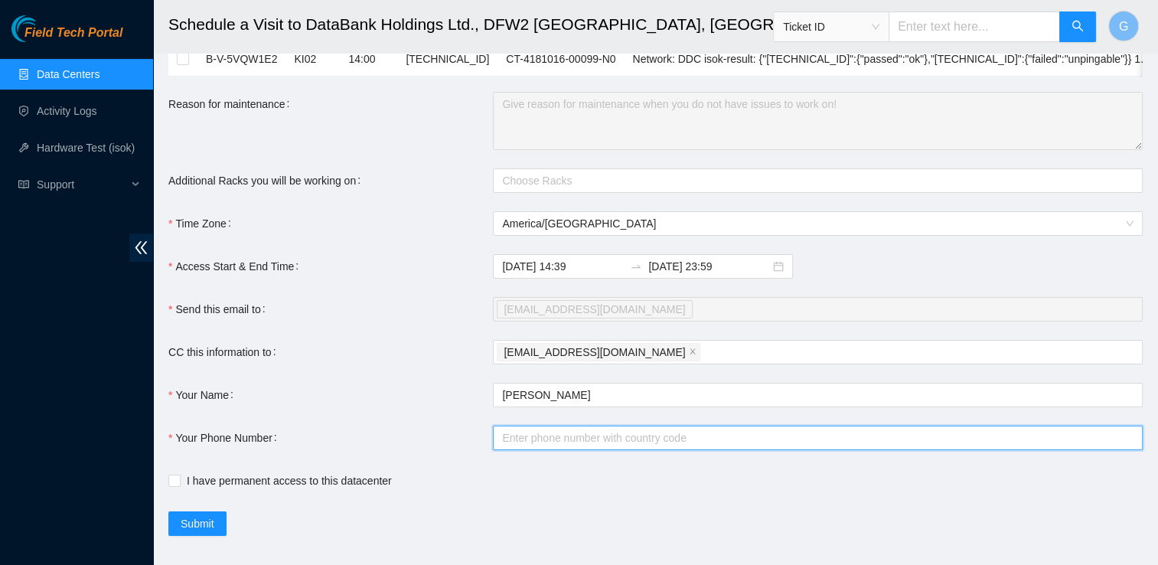
click at [653, 450] on input "Your Phone Number" at bounding box center [818, 437] width 650 height 24
type input "+12144991779"
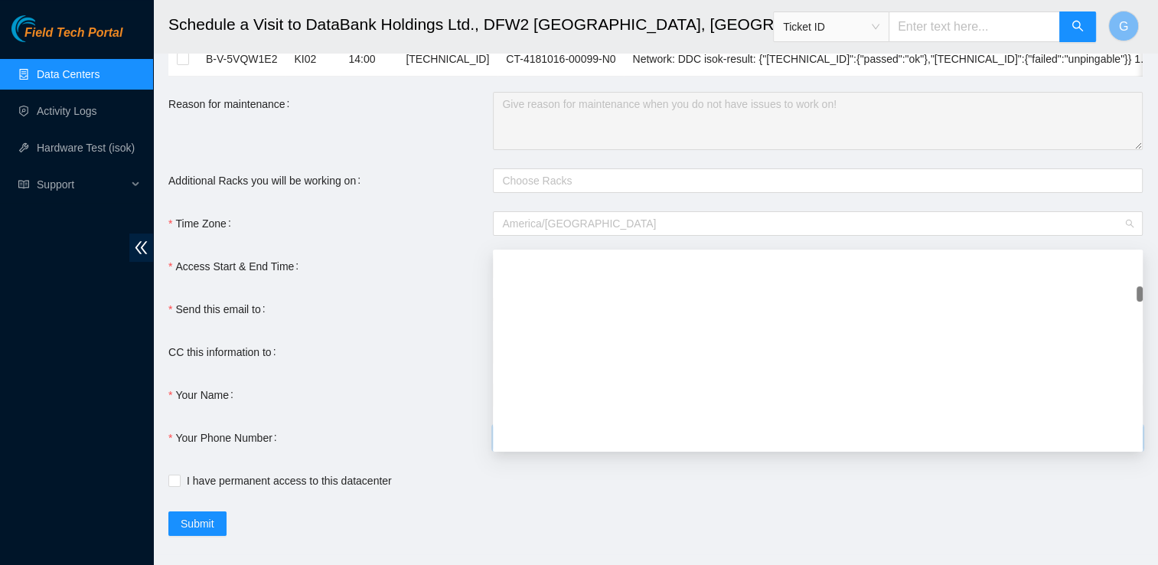
scroll to position [1420, 0]
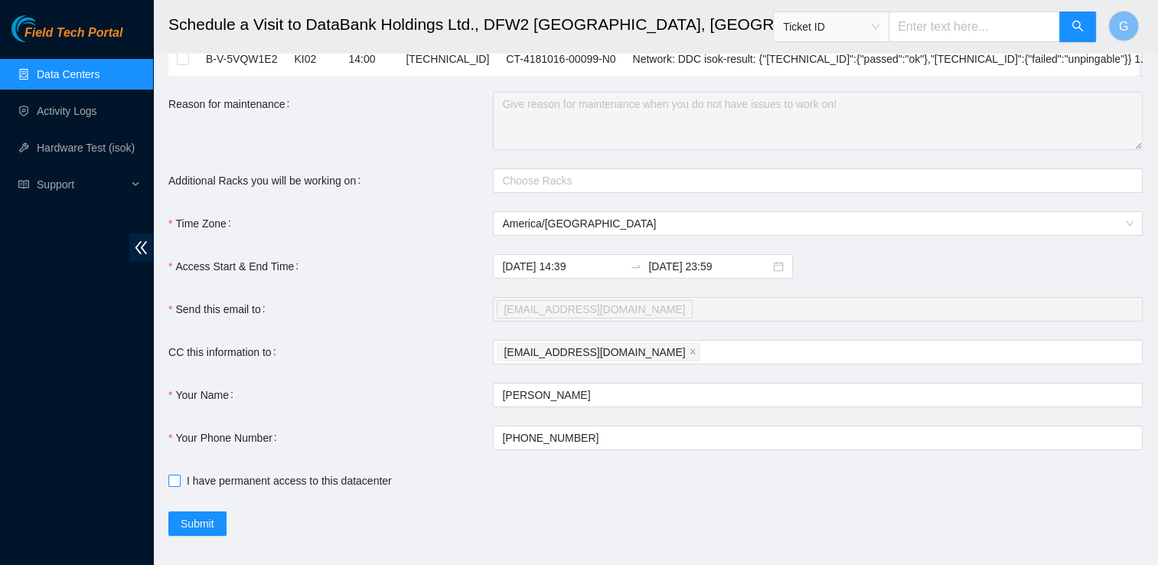
click at [180, 487] on span at bounding box center [174, 480] width 12 height 12
click at [179, 485] on input "I have permanent access to this datacenter" at bounding box center [173, 479] width 11 height 11
checkbox input "true"
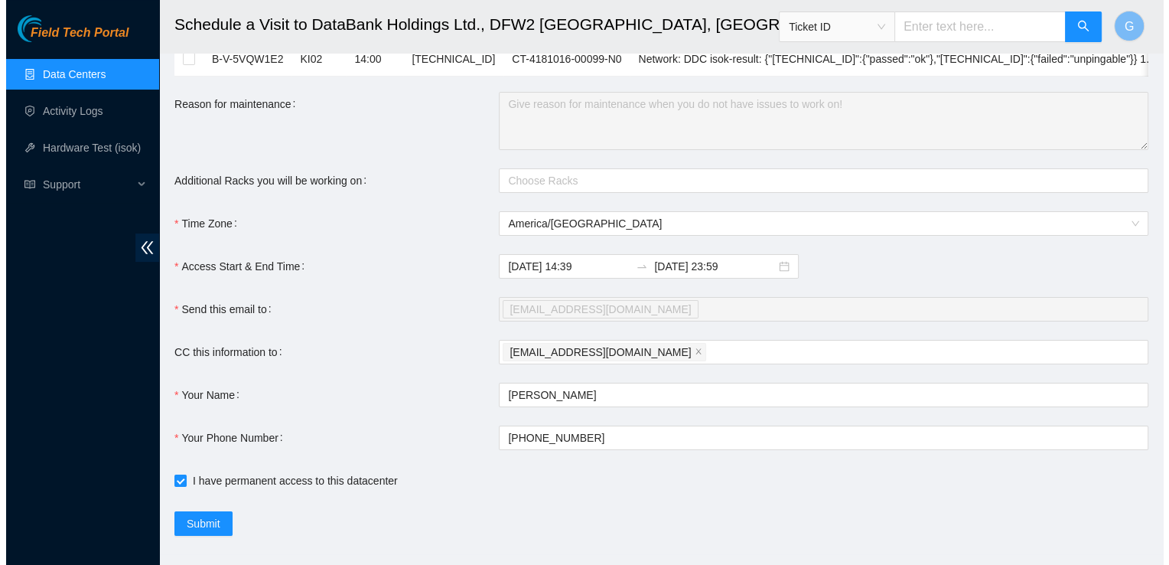
scroll to position [194, 0]
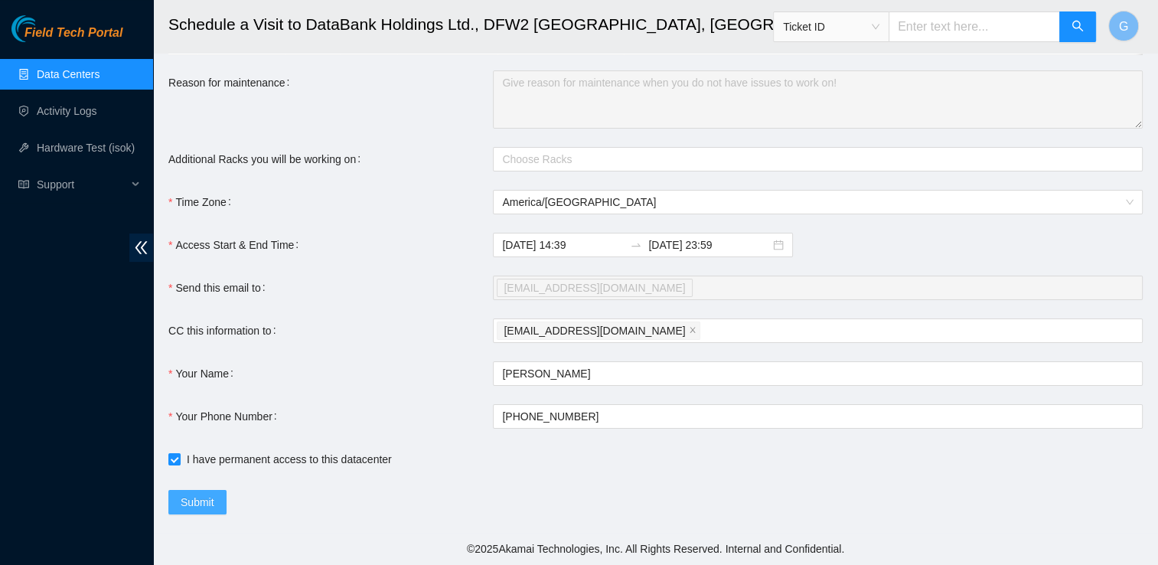
click at [177, 503] on button "Submit" at bounding box center [197, 502] width 58 height 24
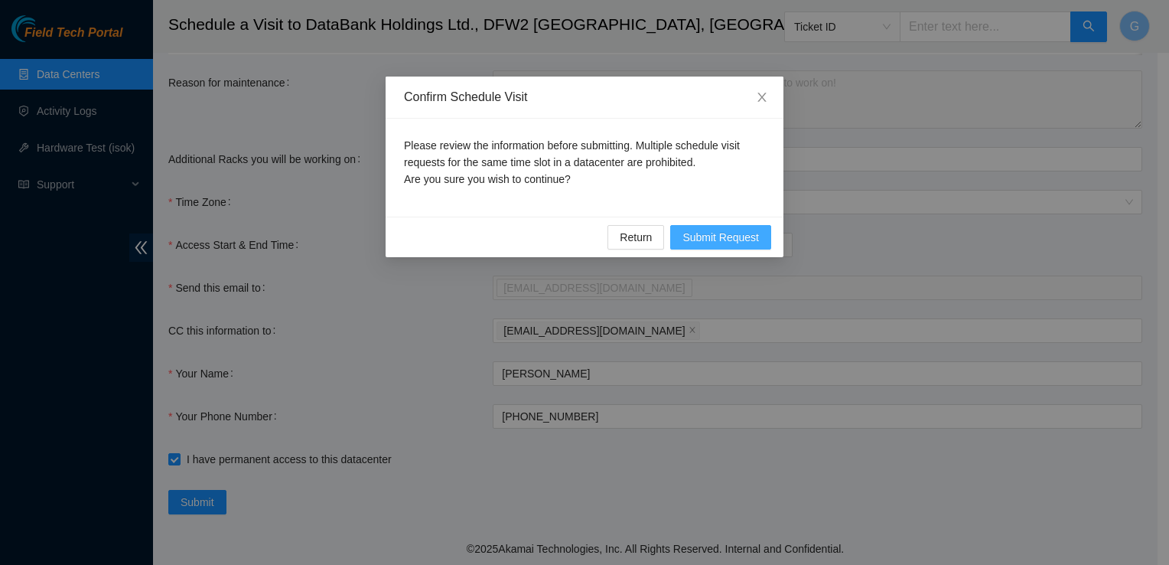
click at [722, 232] on span "Submit Request" at bounding box center [721, 237] width 77 height 17
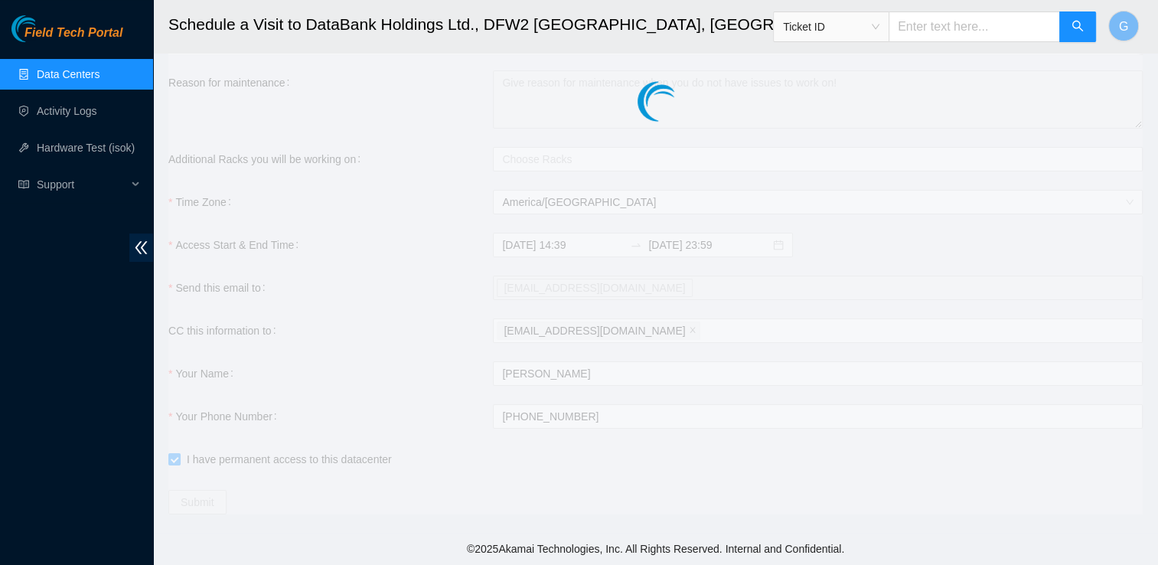
type input "2025-09-19 14:41"
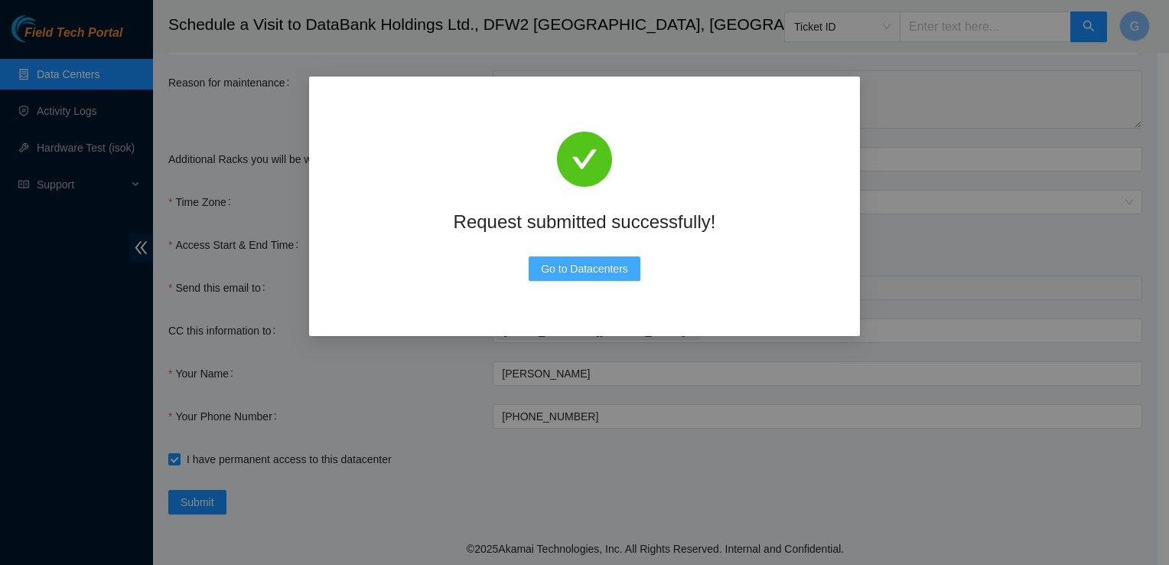
click at [614, 261] on span "Go to Datacenters" at bounding box center [584, 268] width 87 height 17
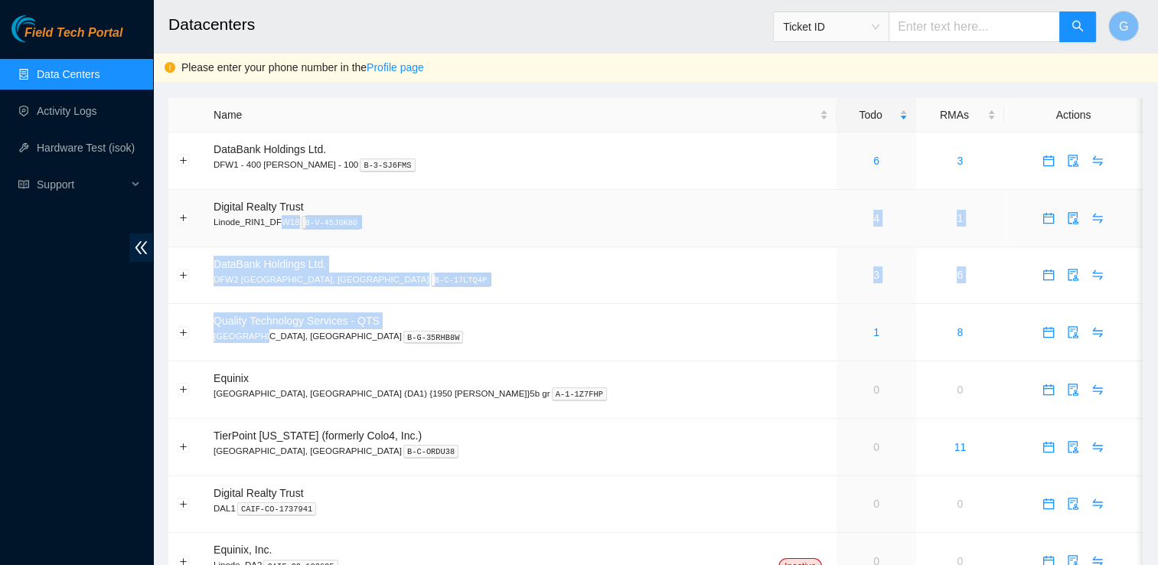
drag, startPoint x: 248, startPoint y: 333, endPoint x: 279, endPoint y: 237, distance: 100.4
click at [279, 237] on tbody "DataBank Holdings Ltd. DFW1 - 400 S. Akard - 100 B-3-SJ6FMS 6 3 Digital Realty …" at bounding box center [655, 361] width 974 height 458
drag, startPoint x: 279, startPoint y: 237, endPoint x: 275, endPoint y: 260, distance: 23.3
click at [275, 260] on span "DataBank Holdings Ltd." at bounding box center [269, 264] width 112 height 12
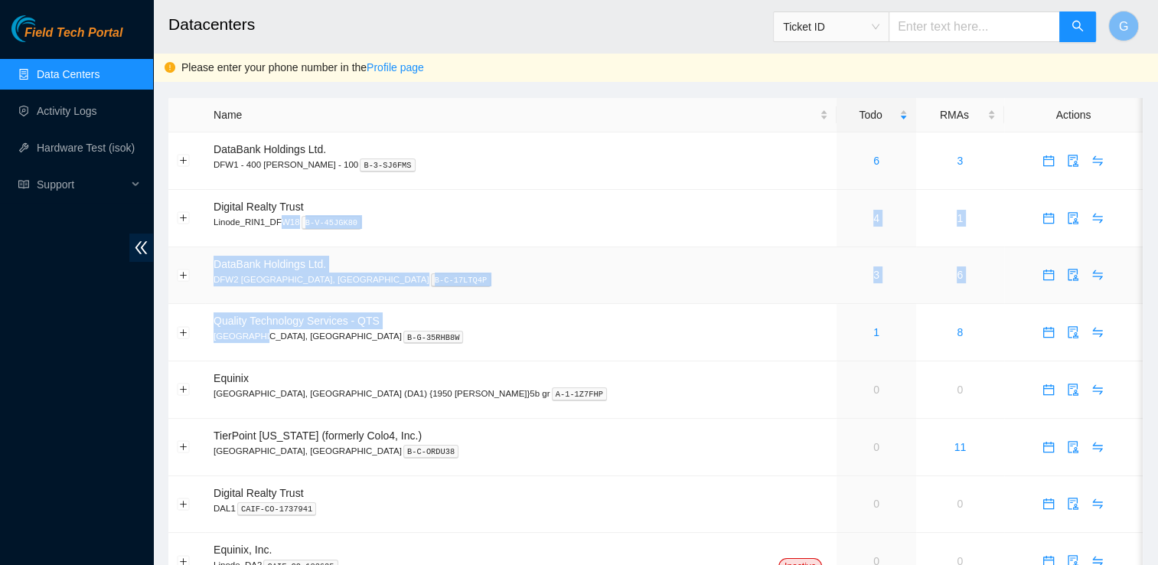
click at [873, 274] on link "3" at bounding box center [876, 275] width 6 height 12
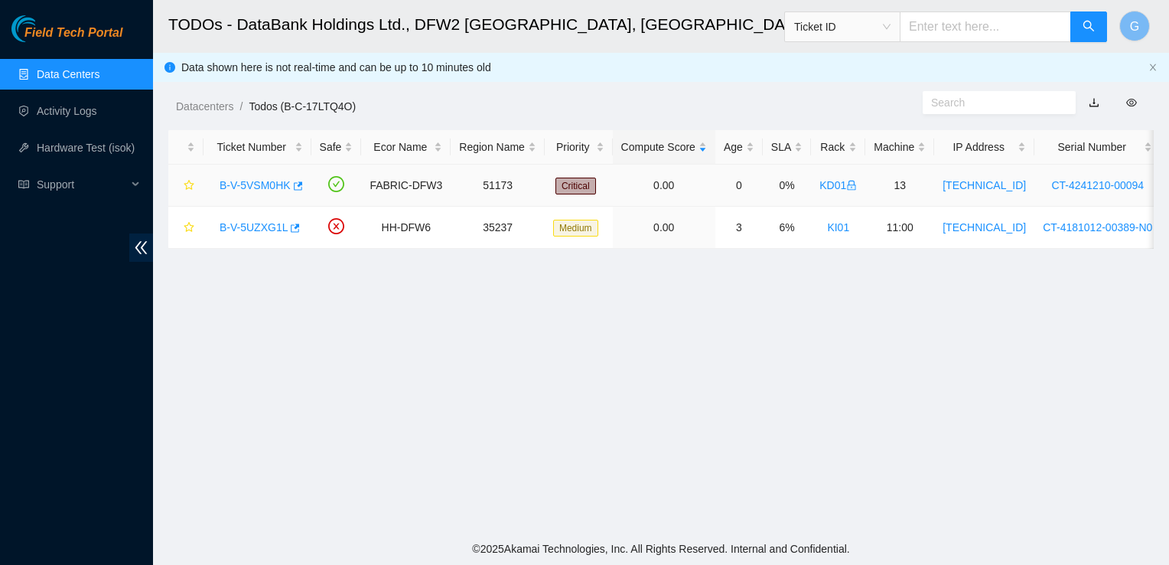
click at [245, 183] on link "B-V-5VSM0HK" at bounding box center [255, 185] width 71 height 12
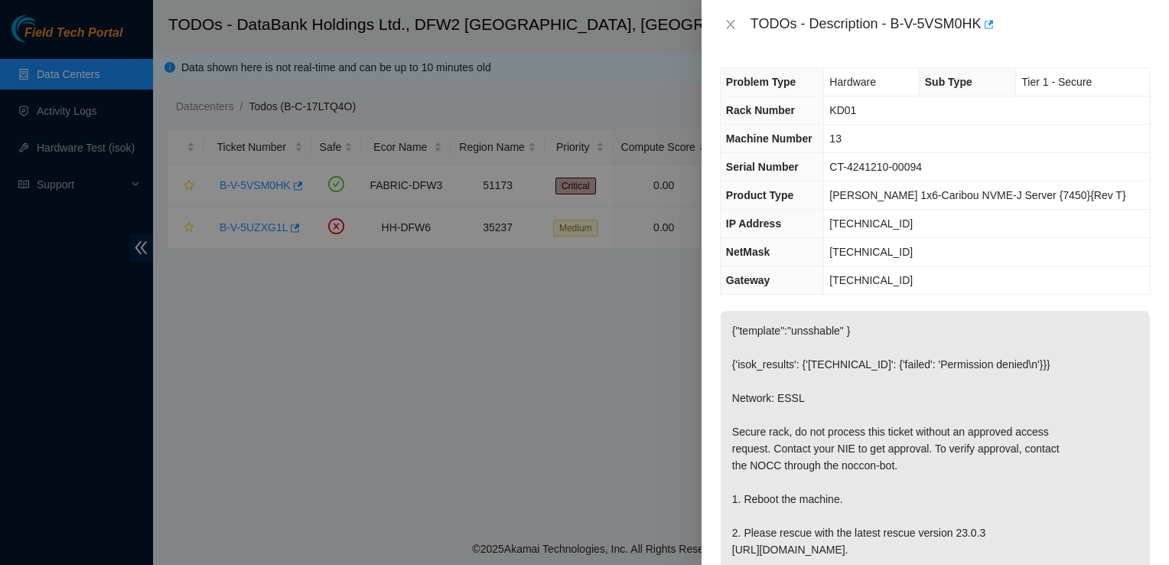
drag, startPoint x: 1001, startPoint y: 359, endPoint x: 891, endPoint y: 21, distance: 355.7
click at [891, 21] on div "TODOs - Description - B-V-5VSM0HK Problem Type Hardware Sub Type Tier 1 - Secur…" at bounding box center [935, 282] width 467 height 565
copy div "B-V-5VSM0HK Problem Type Hardware Sub Type Tier 1 - Secure Rack Number KD01 Mac…"
click at [1031, 28] on div "TODOs - Description - B-V-5VSM0HK" at bounding box center [951, 24] width 400 height 24
click at [728, 23] on icon "close" at bounding box center [730, 24] width 8 height 9
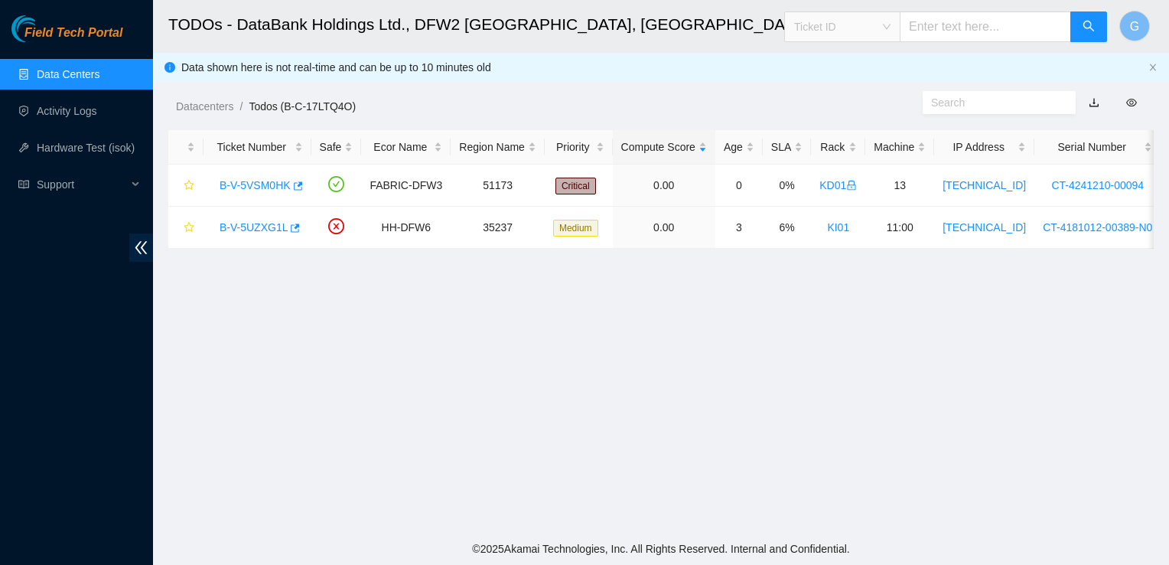
click at [876, 33] on span "Ticket ID" at bounding box center [842, 26] width 96 height 23
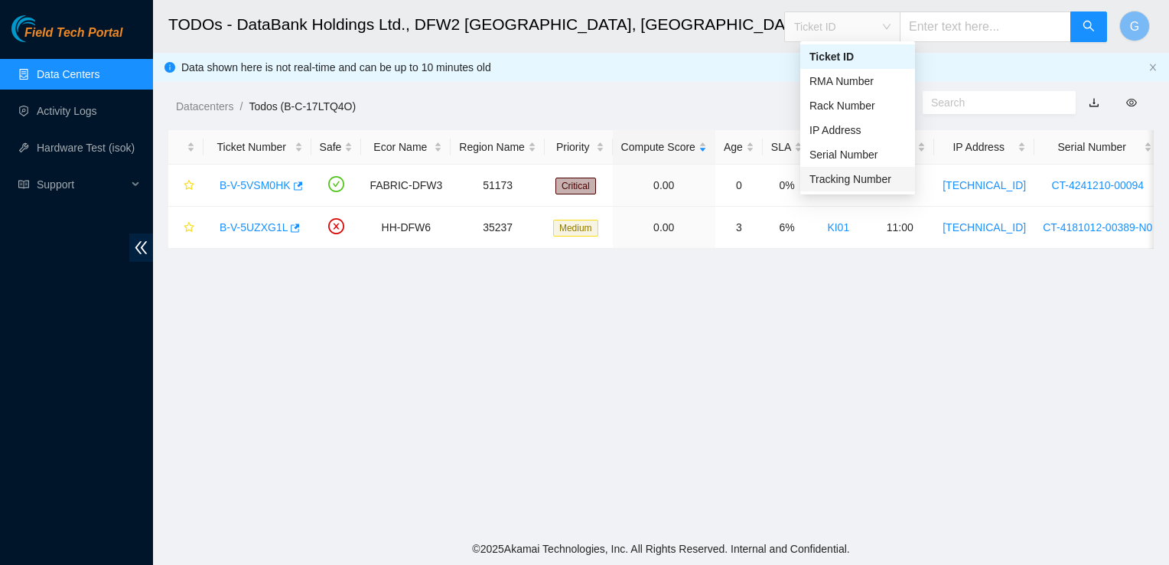
click at [877, 190] on div "Tracking Number" at bounding box center [857, 179] width 115 height 24
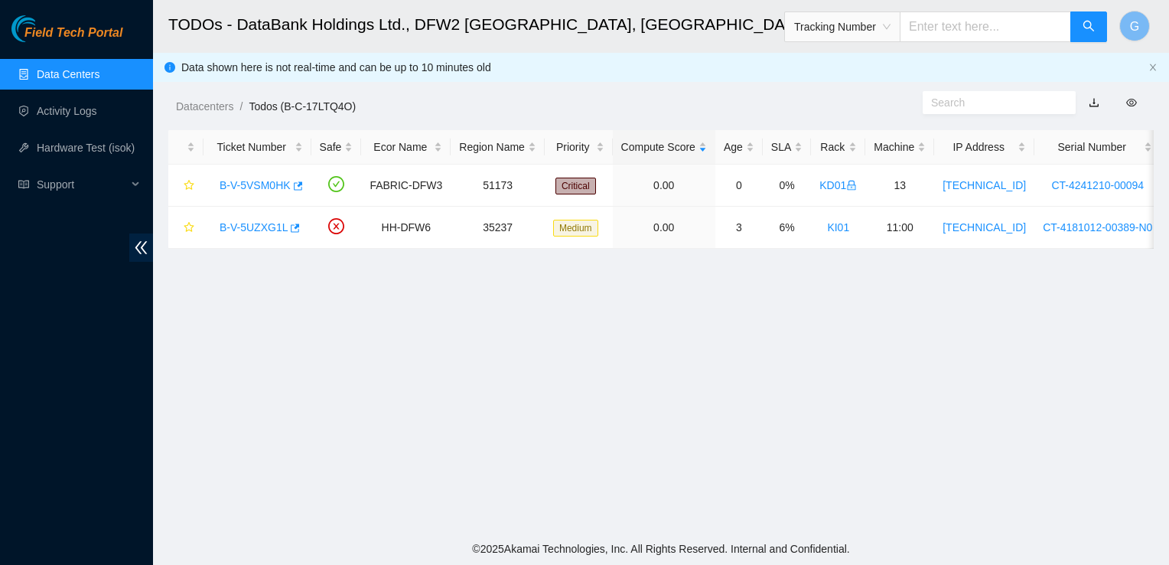
click at [969, 31] on input "text" at bounding box center [985, 26] width 171 height 31
type input "463470056109"
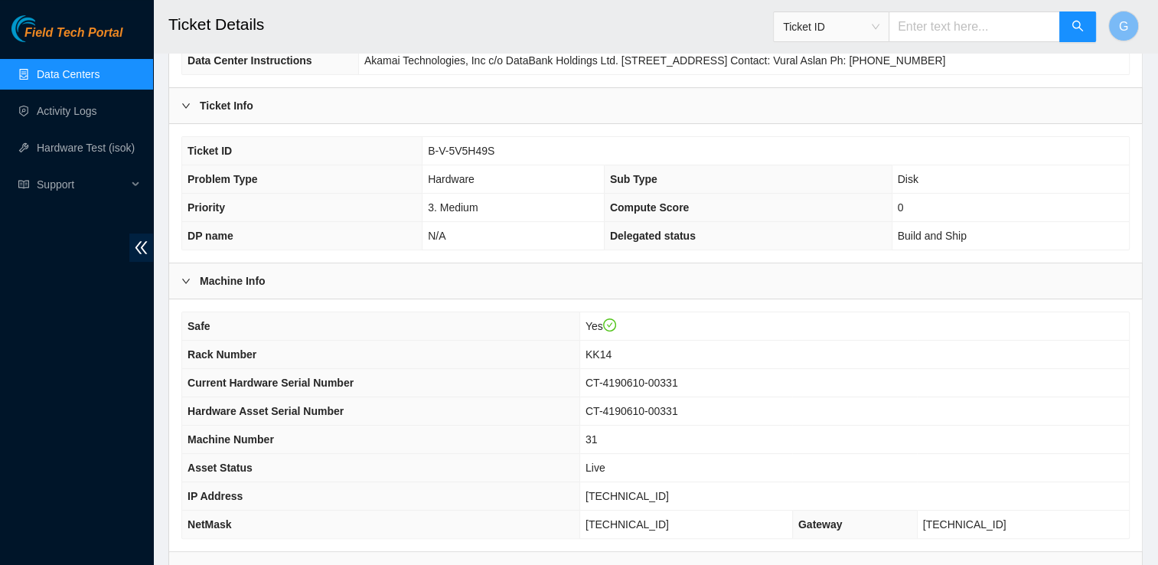
scroll to position [233, 0]
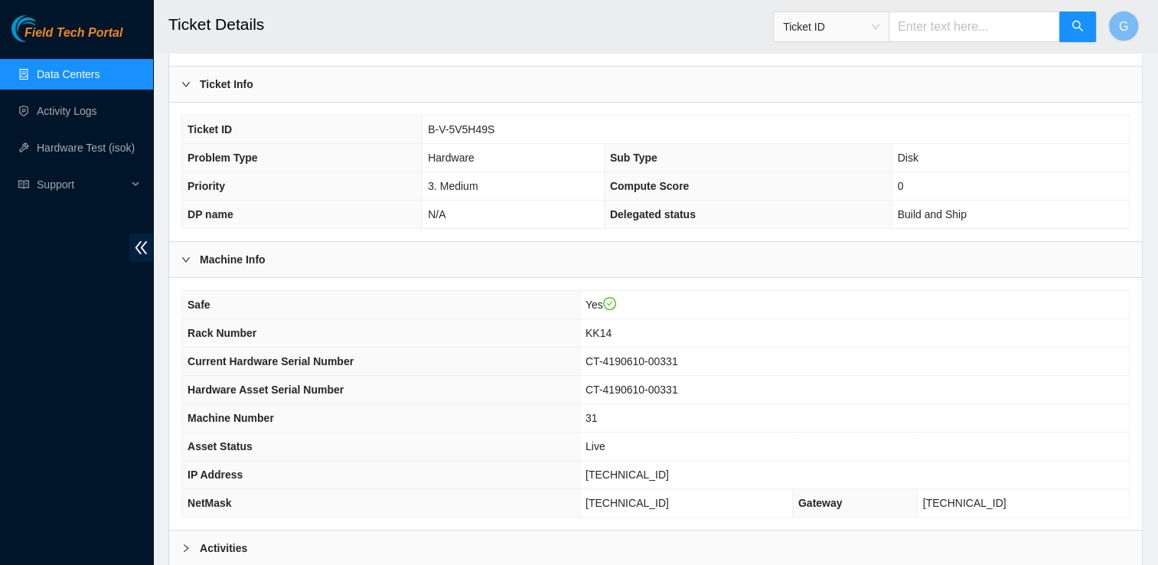
click at [961, 20] on input "text" at bounding box center [973, 26] width 171 height 31
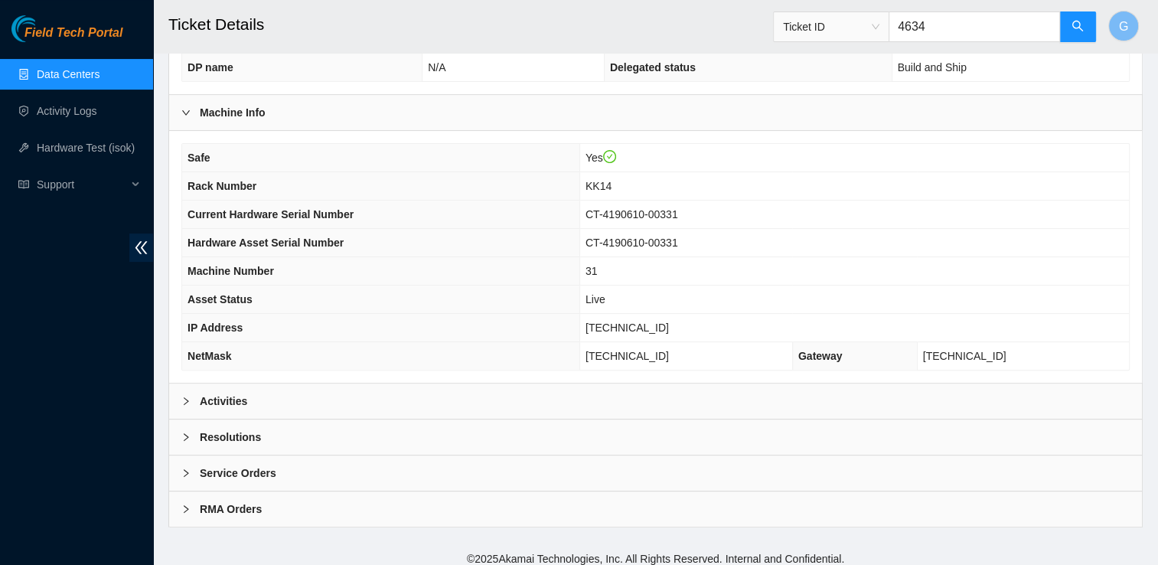
scroll to position [384, 0]
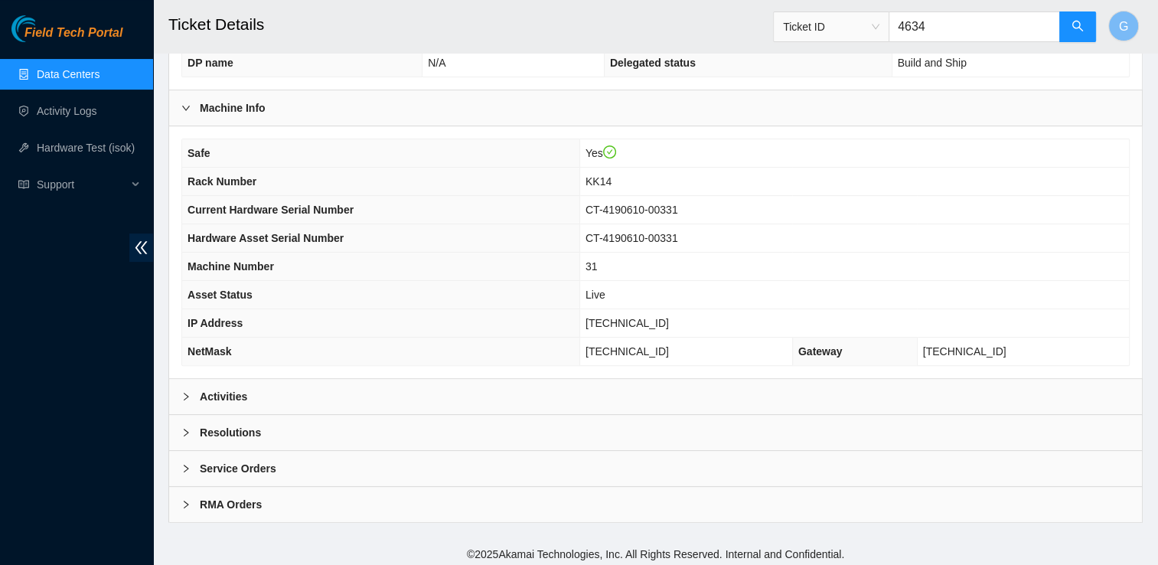
click at [190, 392] on icon "right" at bounding box center [185, 396] width 9 height 9
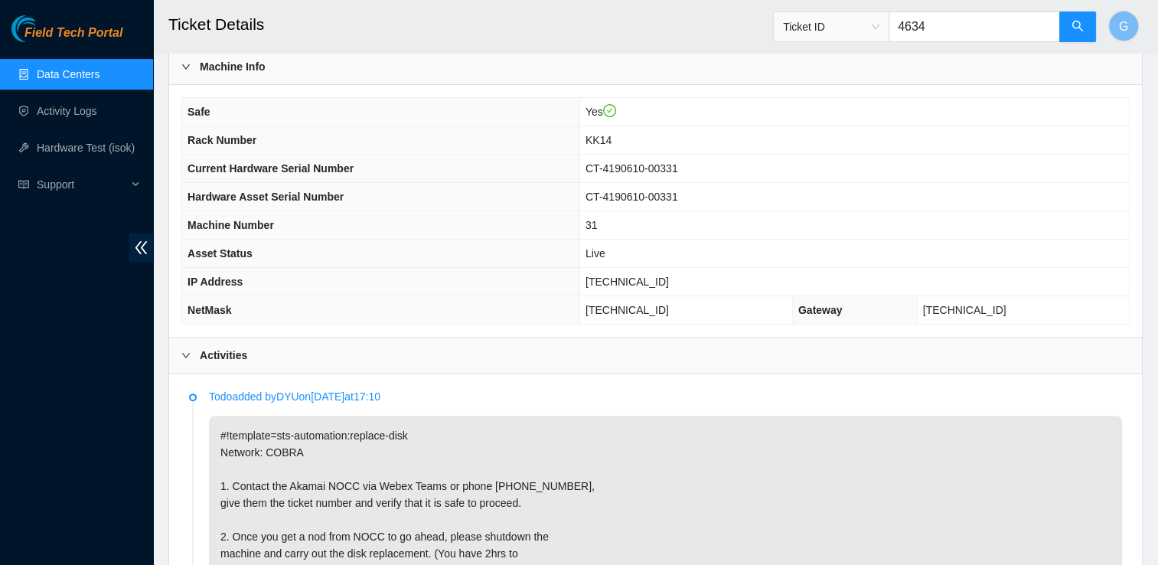
scroll to position [425, 0]
click at [969, 28] on input "4634" at bounding box center [973, 26] width 171 height 31
click at [879, 28] on span "Ticket ID" at bounding box center [831, 26] width 96 height 23
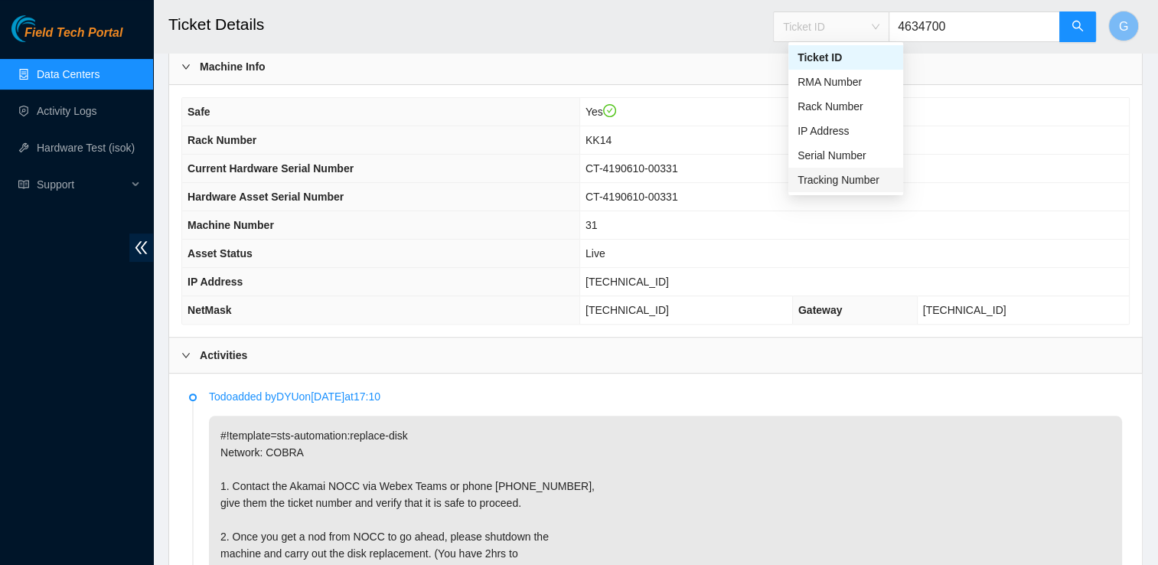
click at [812, 181] on div "Tracking Number" at bounding box center [845, 179] width 96 height 17
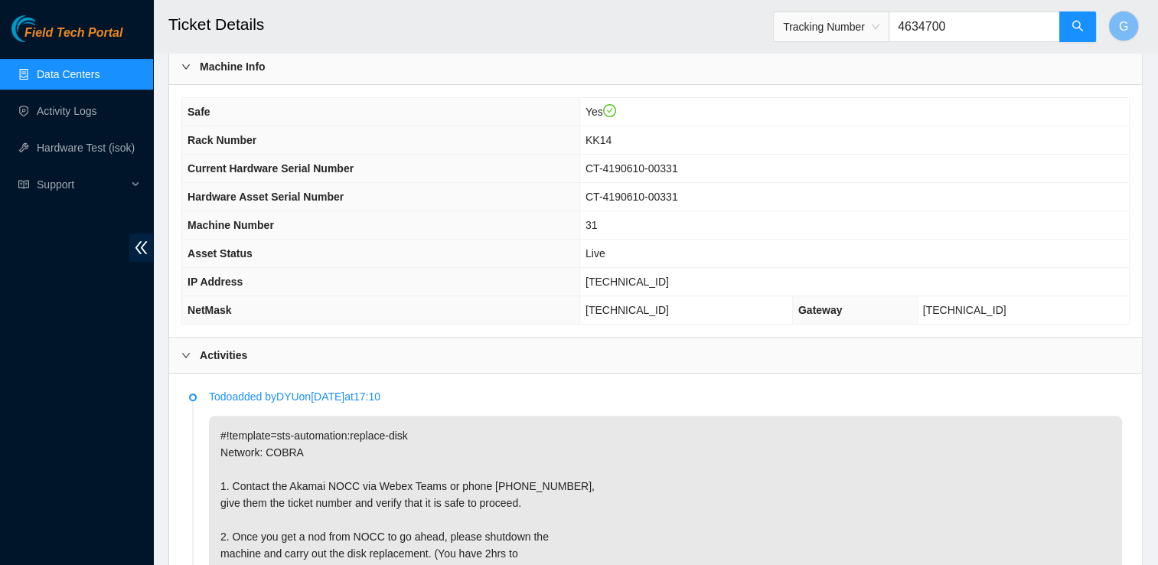
click at [985, 29] on input "4634700" at bounding box center [973, 26] width 171 height 31
type input "463470056186"
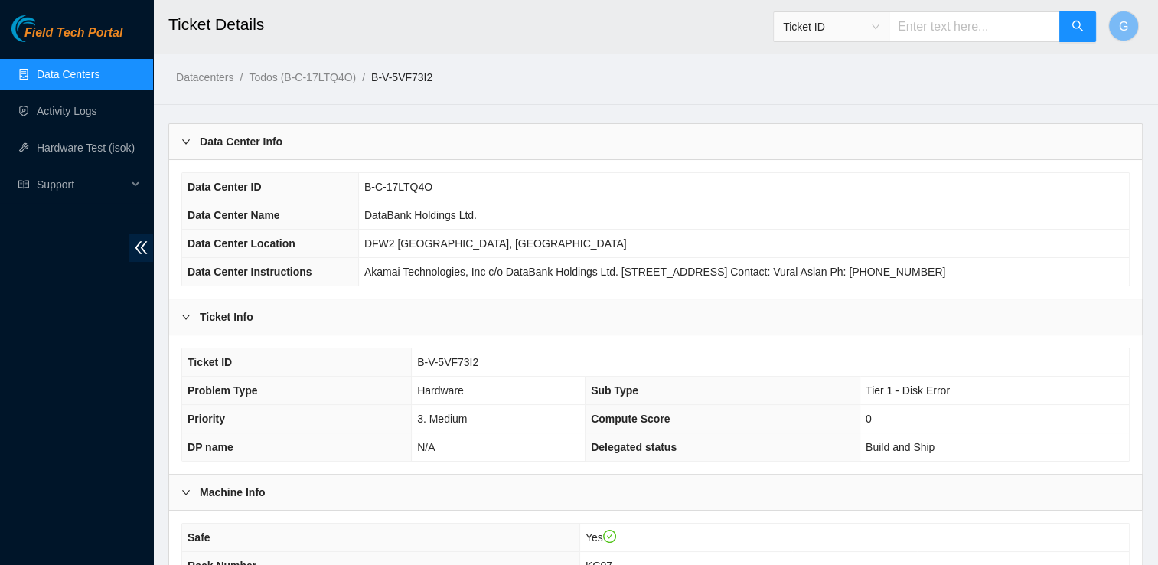
click at [73, 68] on link "Data Centers" at bounding box center [68, 74] width 63 height 12
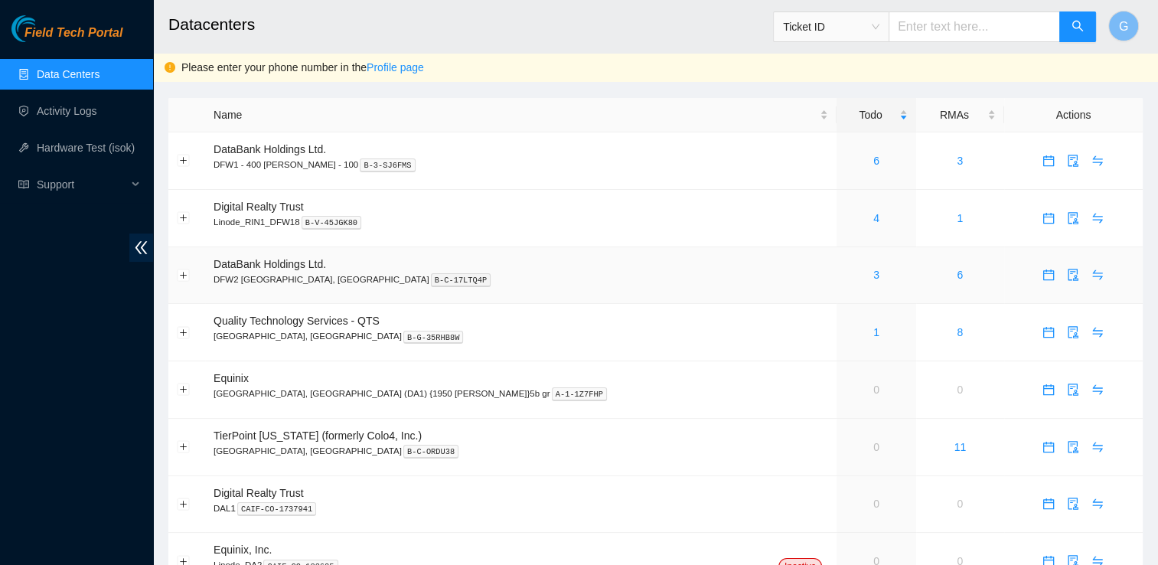
click at [251, 271] on td "DataBank Holdings Ltd. DFW2 Richardson, TX B-C-17LTQ4P" at bounding box center [520, 275] width 631 height 57
click at [845, 277] on div "3" at bounding box center [876, 274] width 62 height 17
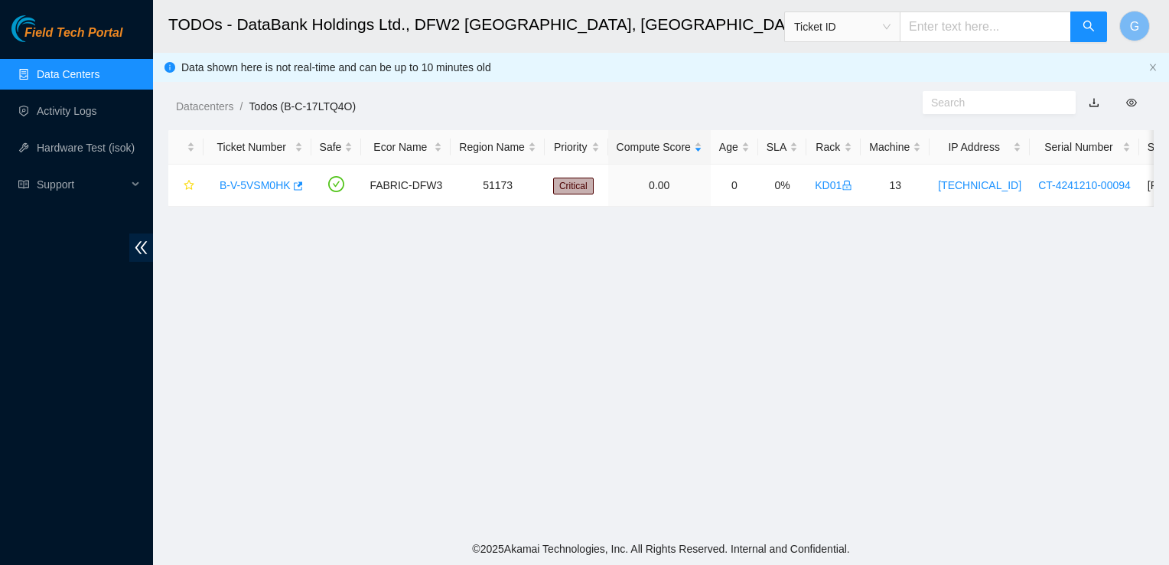
click at [54, 78] on link "Data Centers" at bounding box center [68, 74] width 63 height 12
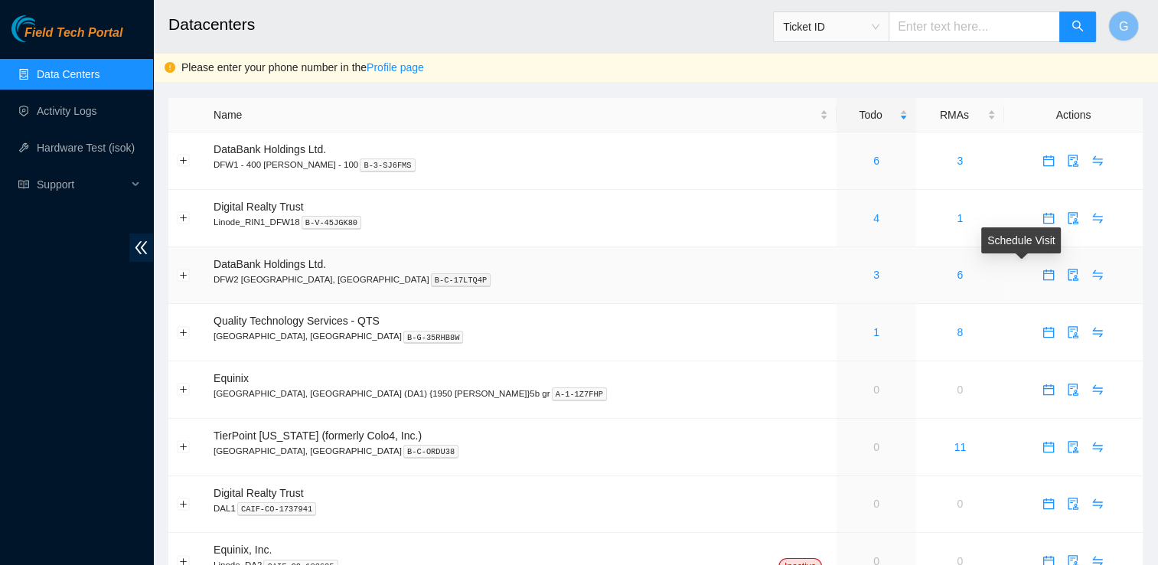
click at [1037, 274] on span "calendar" at bounding box center [1048, 275] width 23 height 12
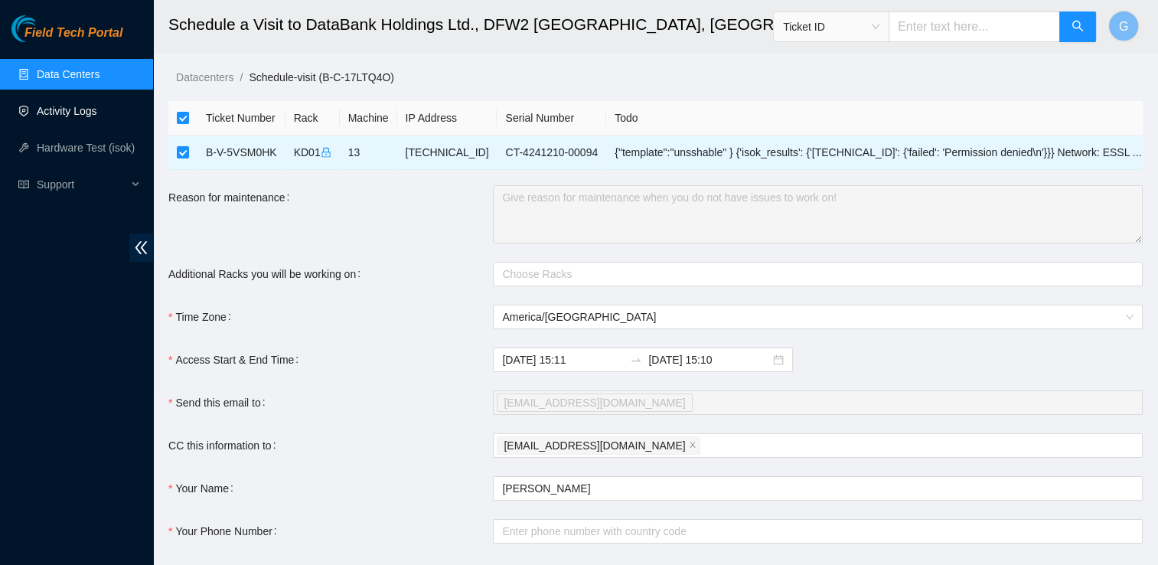
click at [82, 117] on link "Activity Logs" at bounding box center [67, 111] width 60 height 12
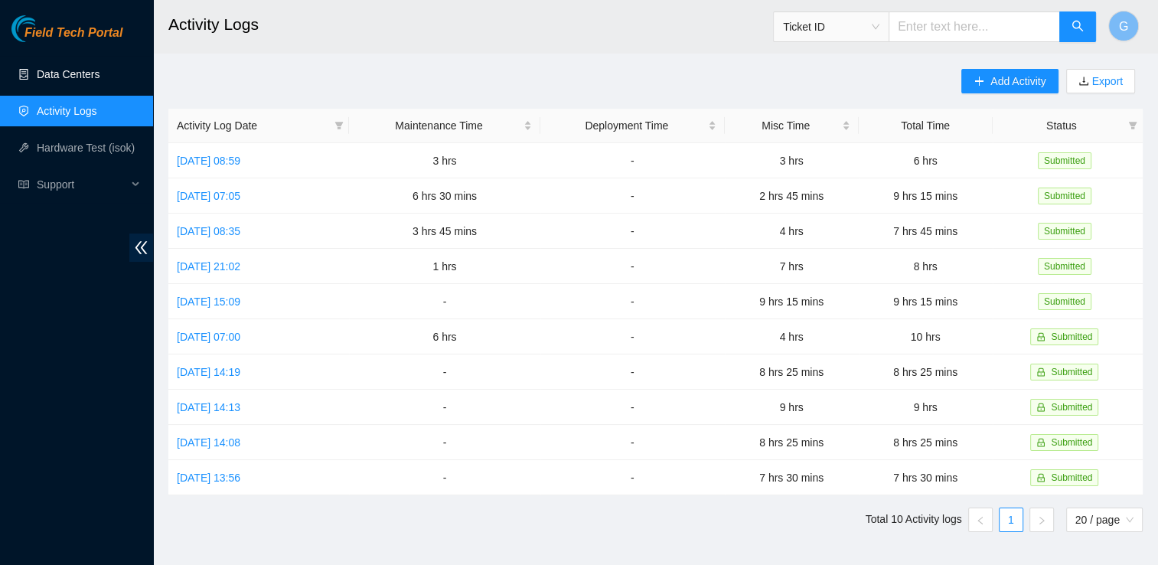
click at [50, 68] on link "Data Centers" at bounding box center [68, 74] width 63 height 12
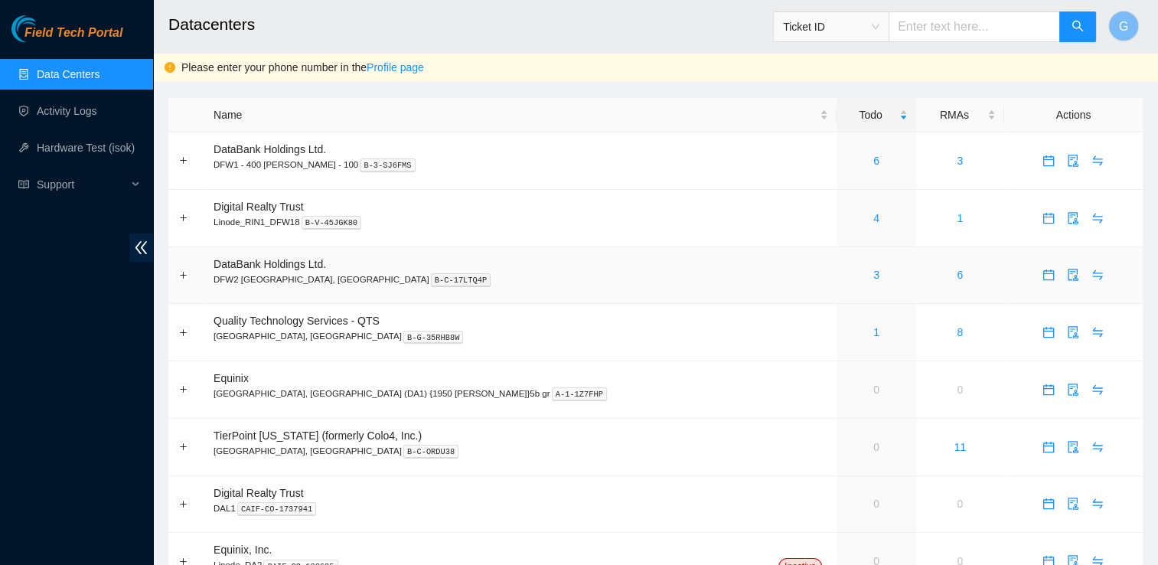
click at [262, 273] on p "DFW2 Richardson, TX B-C-17LTQ4P" at bounding box center [520, 279] width 614 height 14
click at [873, 269] on link "3" at bounding box center [876, 275] width 6 height 12
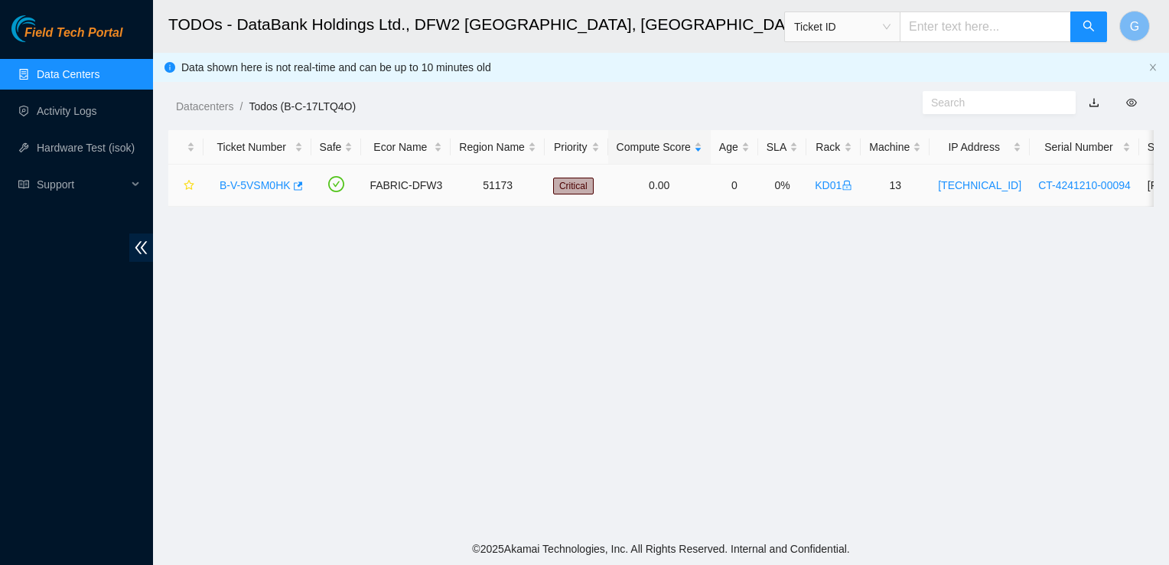
click at [259, 186] on link "B-V-5VSM0HK" at bounding box center [255, 185] width 71 height 12
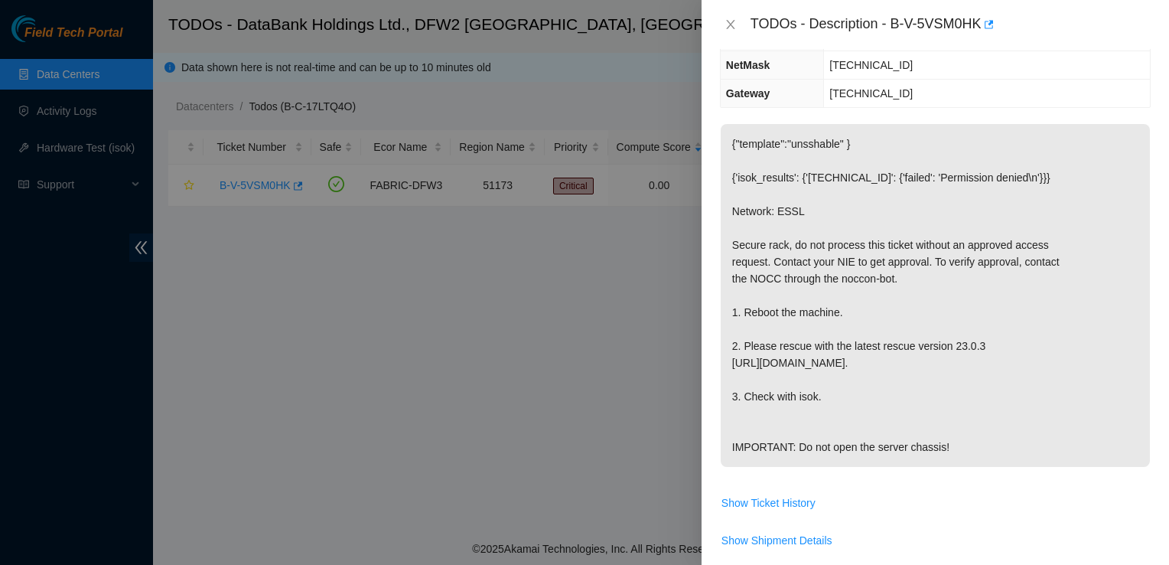
scroll to position [190, 0]
click at [503, 369] on div at bounding box center [584, 282] width 1169 height 565
